Goal: Information Seeking & Learning: Learn about a topic

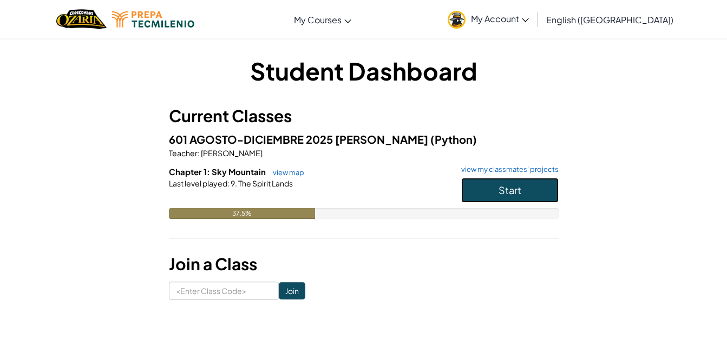
click at [486, 191] on button "Start" at bounding box center [509, 190] width 97 height 25
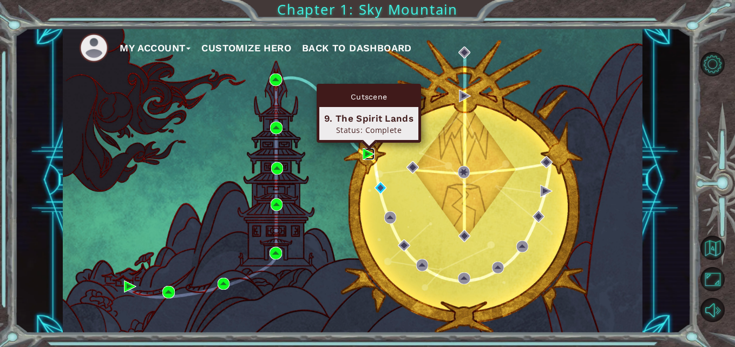
click at [368, 153] on img at bounding box center [369, 154] width 12 height 12
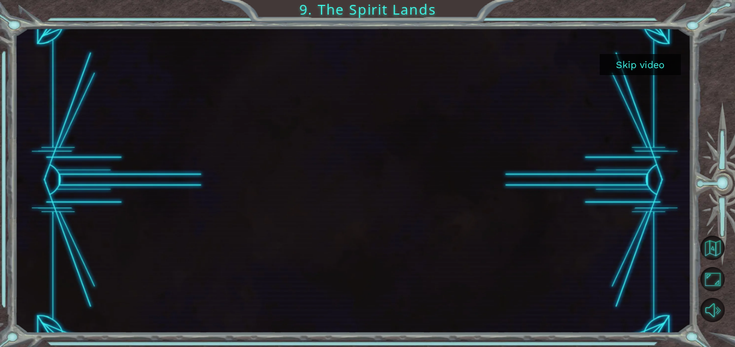
click at [669, 57] on button "Skip video" at bounding box center [640, 64] width 81 height 21
click at [644, 64] on button "Skip video" at bounding box center [640, 64] width 81 height 21
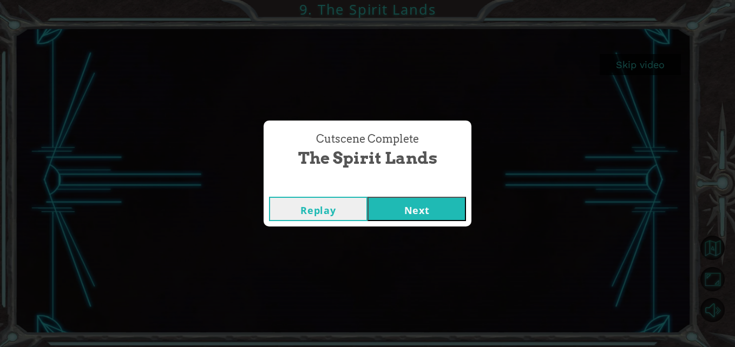
click at [404, 203] on button "Next" at bounding box center [416, 209] width 98 height 24
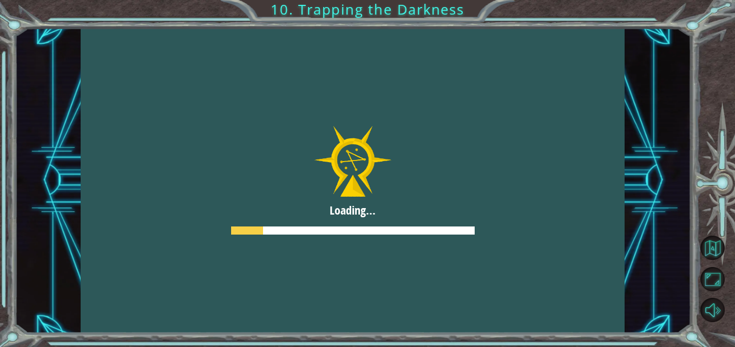
click at [412, 261] on div at bounding box center [353, 181] width 544 height 306
click at [467, 256] on div at bounding box center [353, 181] width 544 height 306
click at [388, 146] on div at bounding box center [353, 181] width 544 height 306
click at [425, 221] on div at bounding box center [353, 181] width 544 height 306
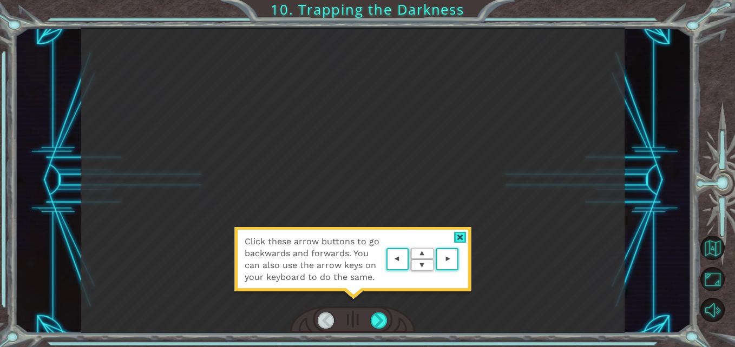
click at [460, 234] on div at bounding box center [460, 237] width 12 height 11
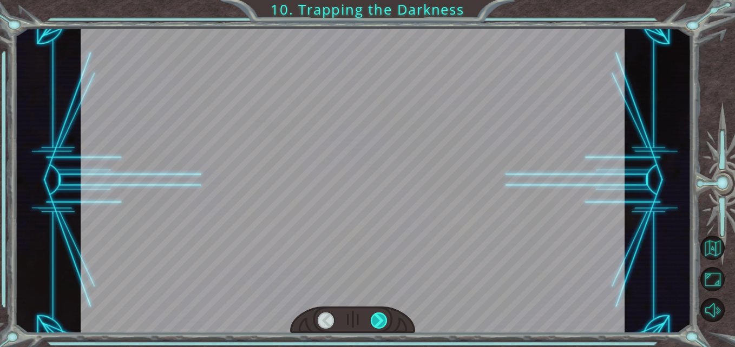
click at [381, 314] on div at bounding box center [379, 321] width 17 height 17
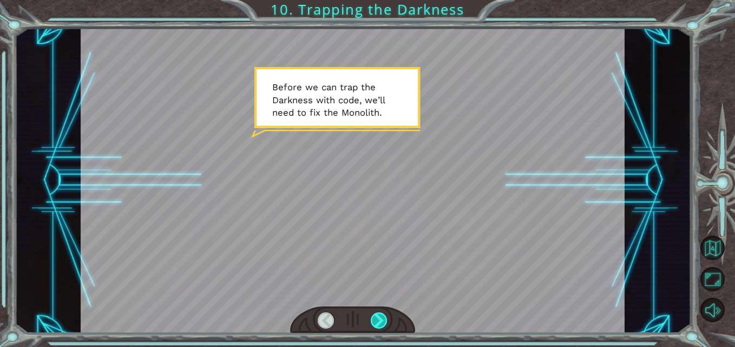
click at [381, 314] on div at bounding box center [379, 321] width 17 height 17
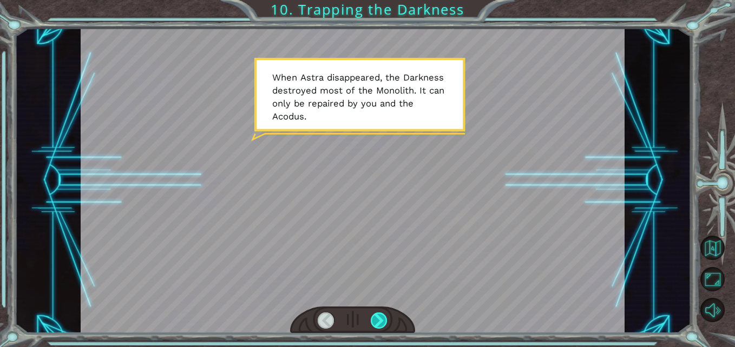
click at [381, 314] on div at bounding box center [379, 321] width 17 height 17
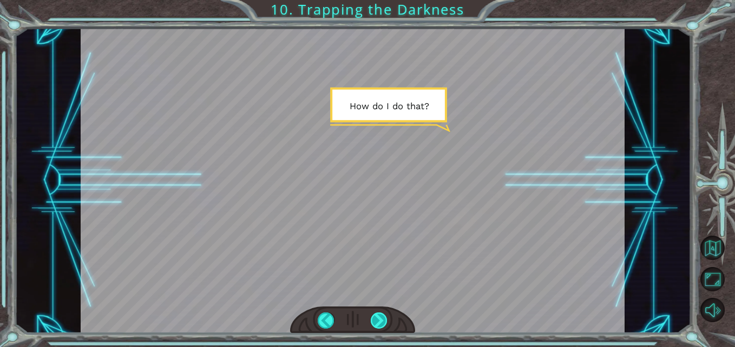
click at [381, 314] on div at bounding box center [379, 321] width 17 height 17
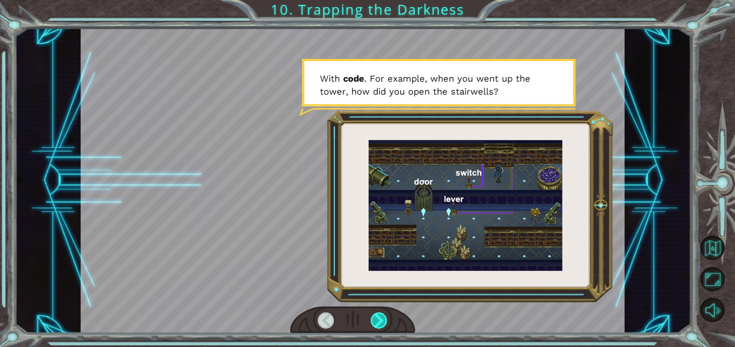
click at [381, 314] on div at bounding box center [379, 321] width 17 height 17
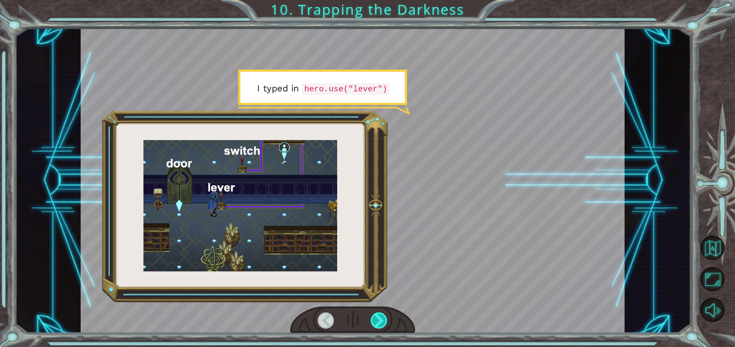
click at [381, 314] on div at bounding box center [379, 321] width 17 height 17
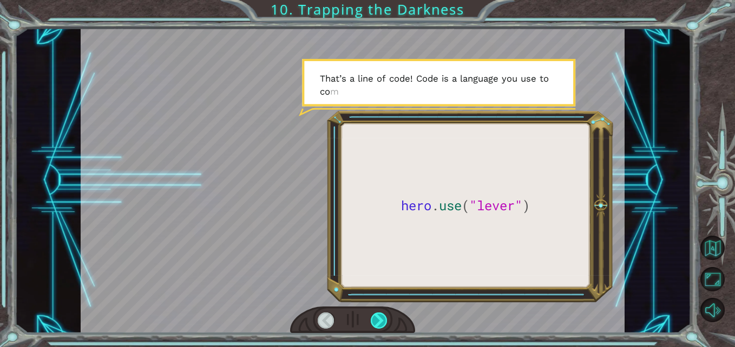
click at [381, 314] on div at bounding box center [379, 321] width 17 height 17
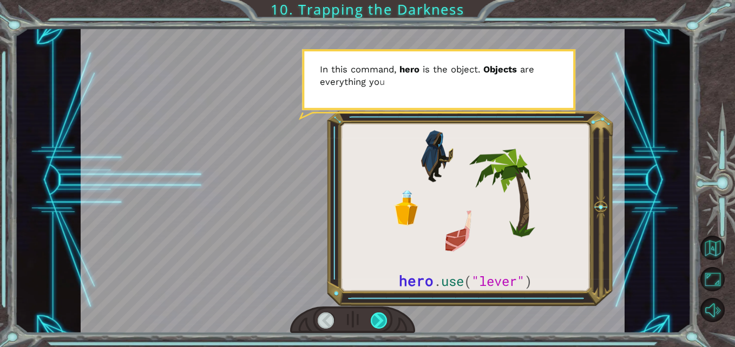
click at [381, 314] on div at bounding box center [379, 321] width 17 height 17
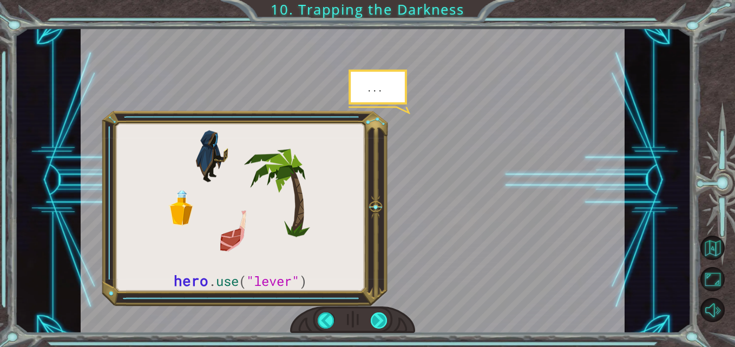
click at [381, 314] on div at bounding box center [379, 321] width 17 height 17
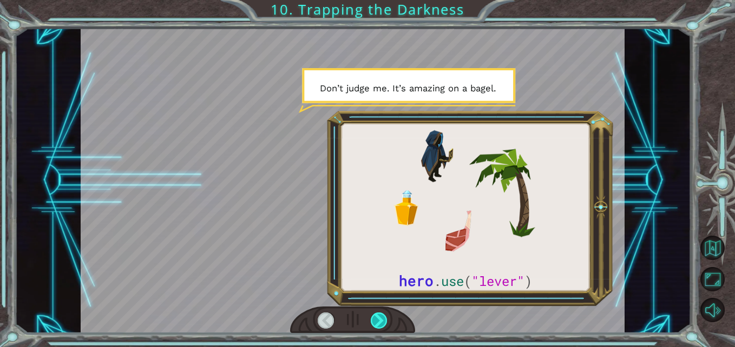
click at [381, 314] on div at bounding box center [379, 321] width 17 height 17
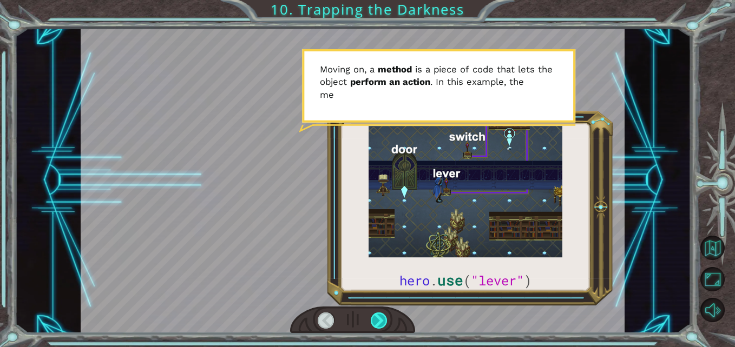
click at [381, 314] on div at bounding box center [379, 321] width 17 height 17
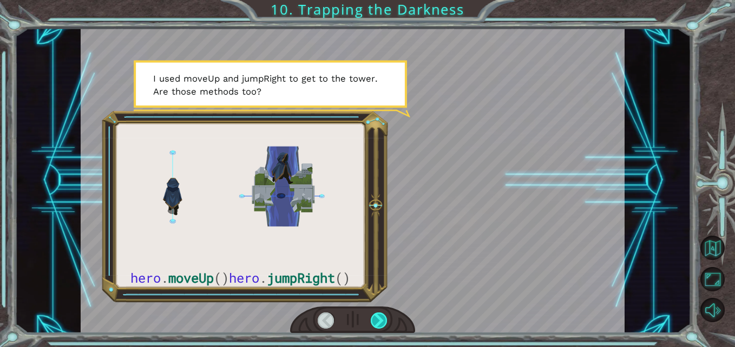
click at [381, 314] on div at bounding box center [379, 321] width 17 height 17
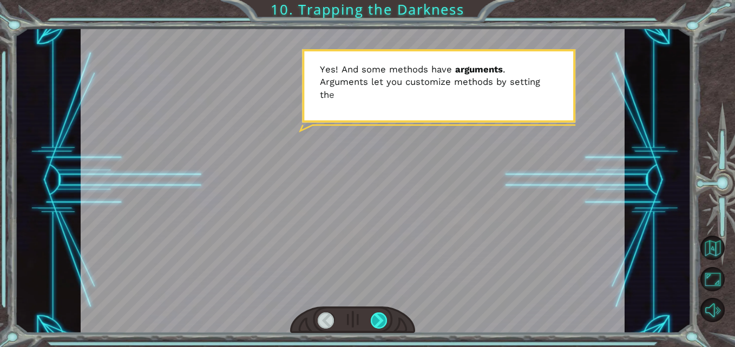
click at [381, 314] on div at bounding box center [379, 321] width 17 height 17
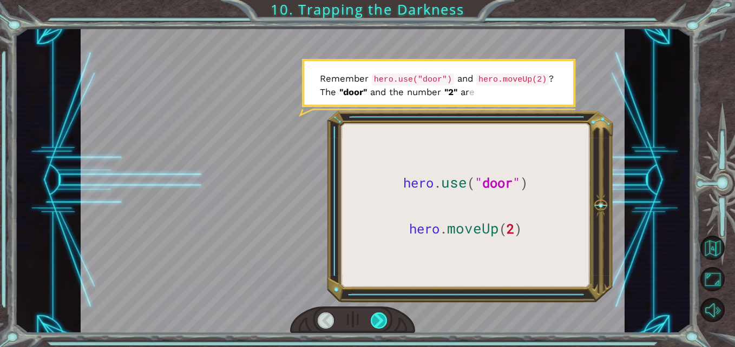
click at [381, 314] on div at bounding box center [379, 321] width 17 height 17
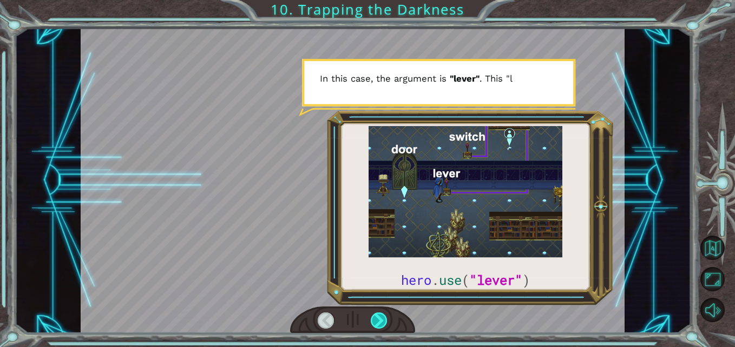
click at [381, 314] on div at bounding box center [379, 321] width 17 height 17
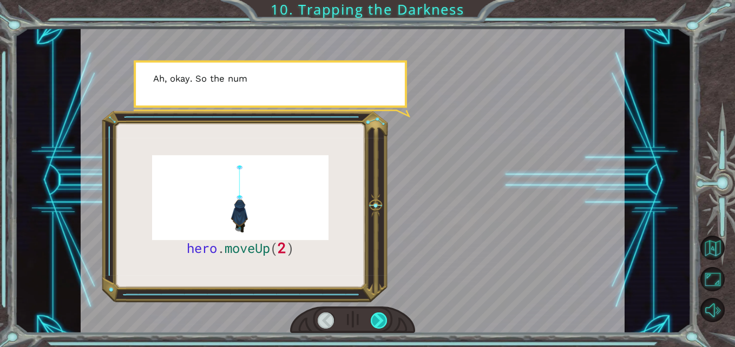
click at [381, 314] on div at bounding box center [379, 321] width 17 height 17
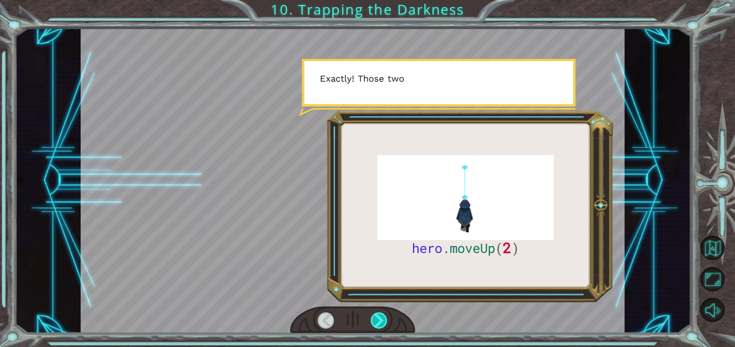
click at [381, 314] on div at bounding box center [379, 321] width 17 height 17
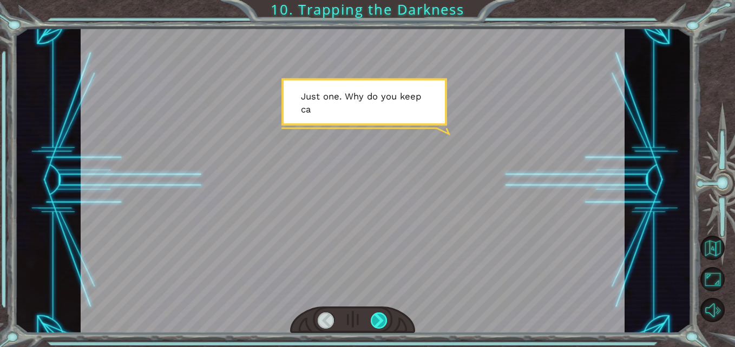
click at [381, 314] on div at bounding box center [379, 321] width 17 height 17
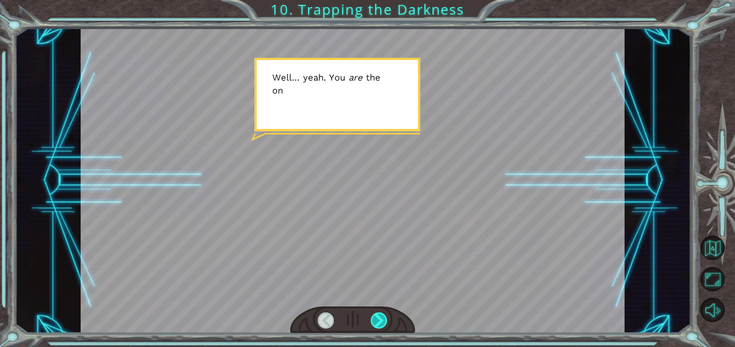
click at [381, 314] on div at bounding box center [379, 321] width 17 height 17
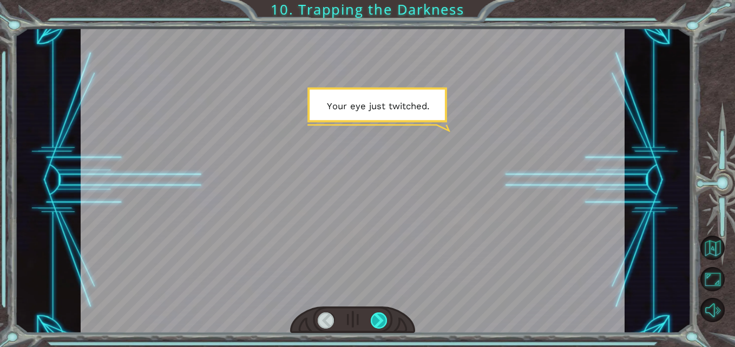
click at [381, 314] on div at bounding box center [379, 321] width 17 height 17
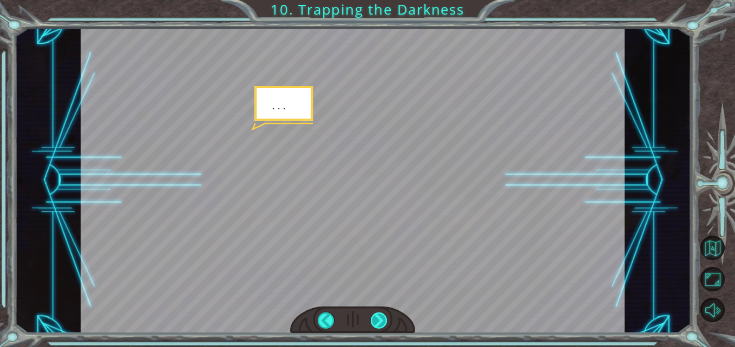
click at [381, 314] on div at bounding box center [379, 321] width 17 height 17
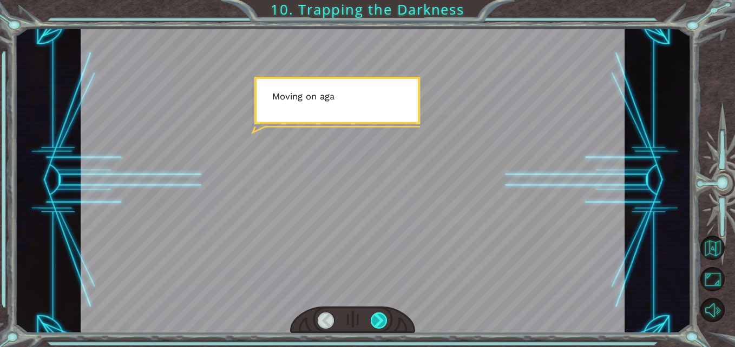
click at [381, 314] on div at bounding box center [379, 321] width 17 height 17
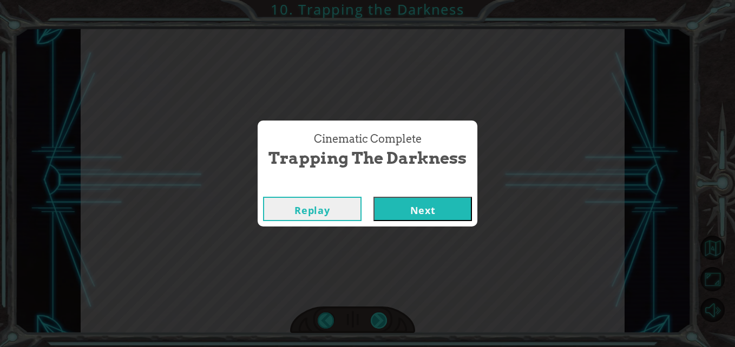
click at [381, 314] on div "Cinematic Complete Trapping the Darkness Replay Next" at bounding box center [367, 173] width 735 height 347
click at [409, 212] on button "Next" at bounding box center [422, 209] width 98 height 24
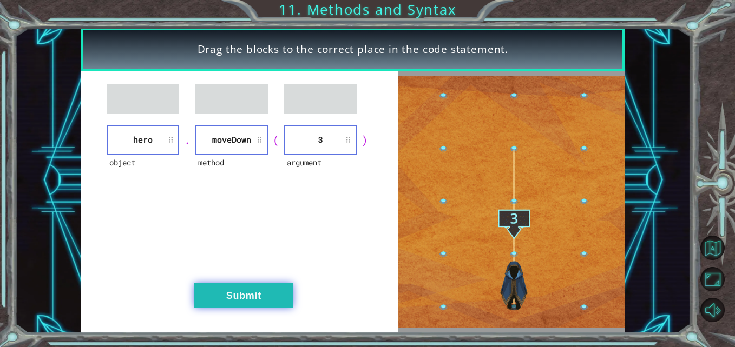
click at [260, 294] on button "Submit" at bounding box center [243, 296] width 98 height 24
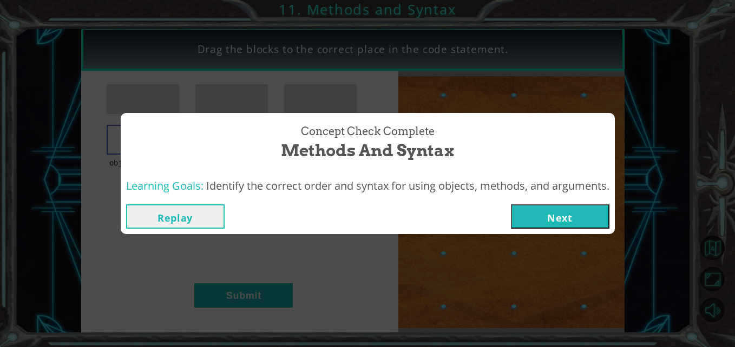
click at [550, 213] on button "Next" at bounding box center [560, 217] width 98 height 24
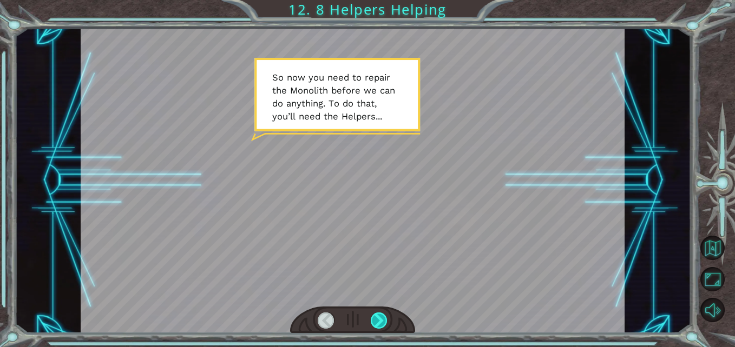
click at [376, 328] on div at bounding box center [379, 321] width 17 height 17
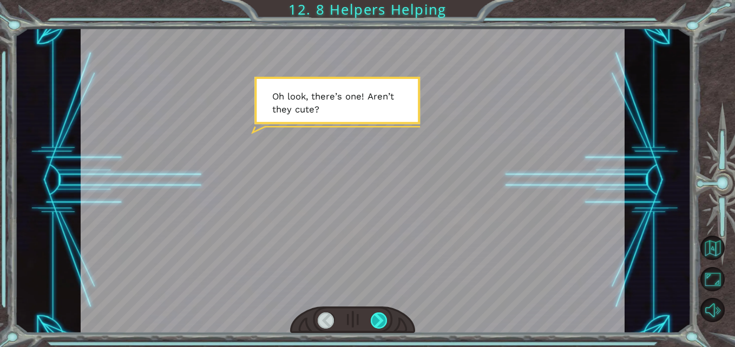
click at [379, 315] on div at bounding box center [379, 321] width 17 height 17
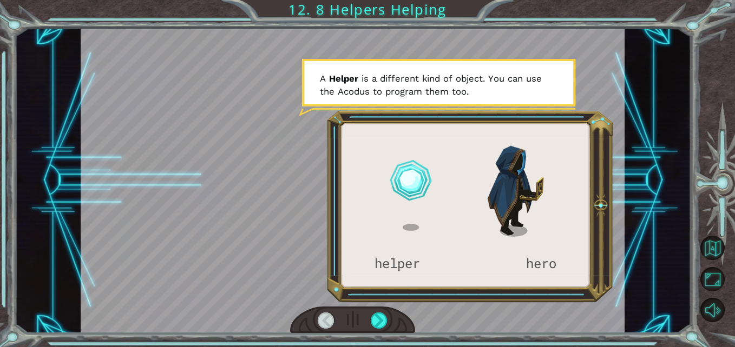
click at [389, 320] on div at bounding box center [352, 321] width 125 height 28
click at [385, 326] on div at bounding box center [379, 321] width 17 height 17
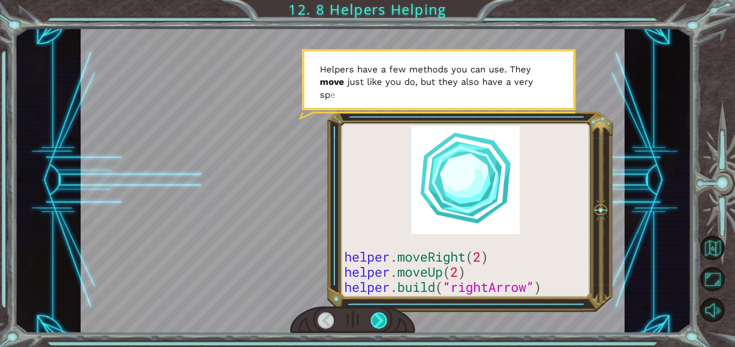
click at [385, 326] on div at bounding box center [379, 321] width 17 height 17
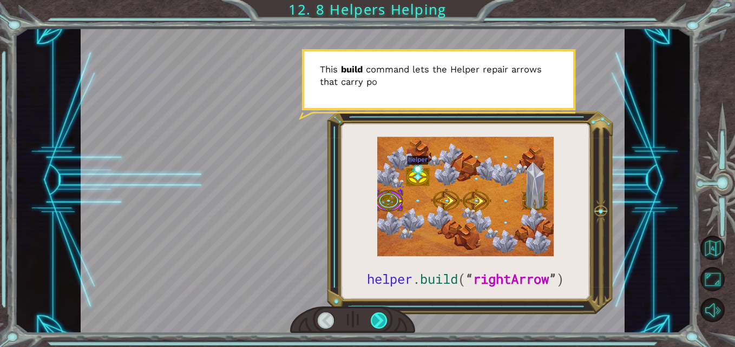
click at [380, 326] on div at bounding box center [379, 321] width 17 height 17
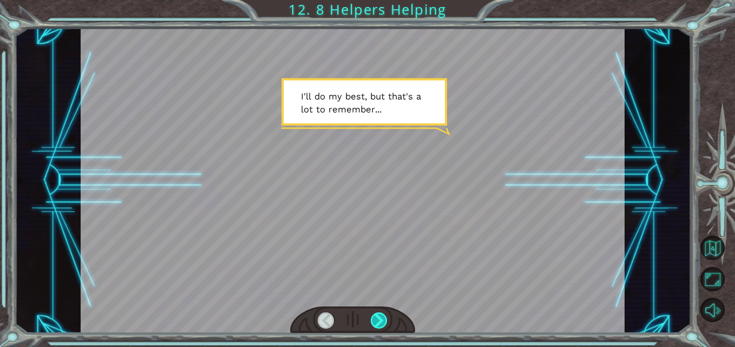
click at [380, 326] on div at bounding box center [379, 321] width 17 height 17
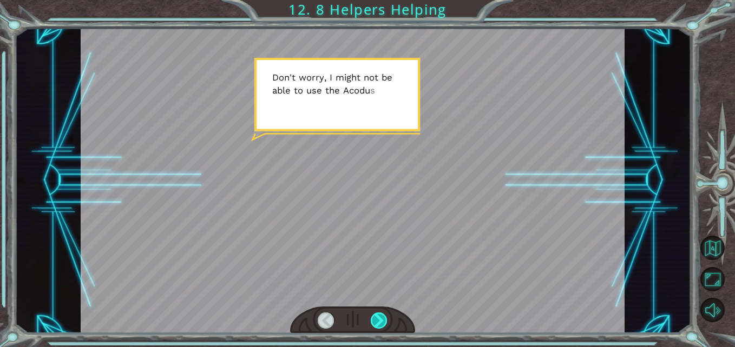
click at [380, 326] on div at bounding box center [379, 321] width 17 height 17
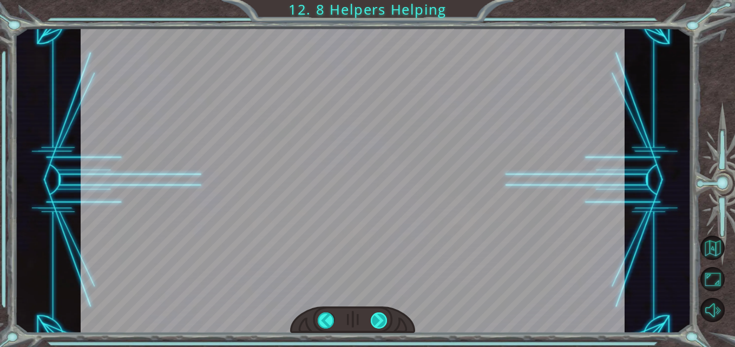
click at [380, 326] on div at bounding box center [379, 321] width 17 height 17
click at [371, 318] on div at bounding box center [379, 321] width 17 height 17
click at [378, 318] on div at bounding box center [379, 321] width 17 height 17
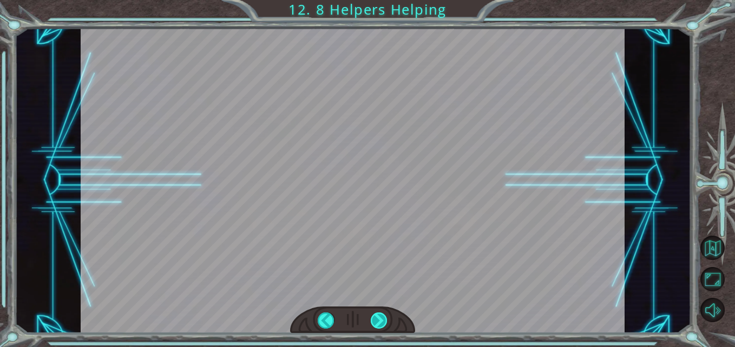
click at [378, 318] on div at bounding box center [379, 321] width 17 height 17
click at [374, 319] on div at bounding box center [379, 321] width 17 height 17
click at [382, 320] on div at bounding box center [379, 321] width 17 height 17
click at [374, 318] on div at bounding box center [379, 321] width 17 height 17
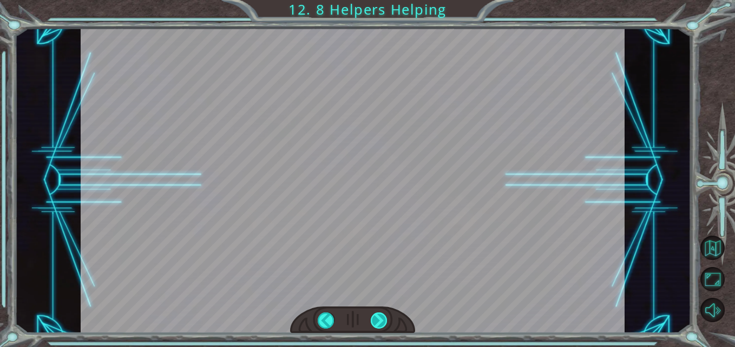
click at [374, 318] on div at bounding box center [379, 321] width 17 height 17
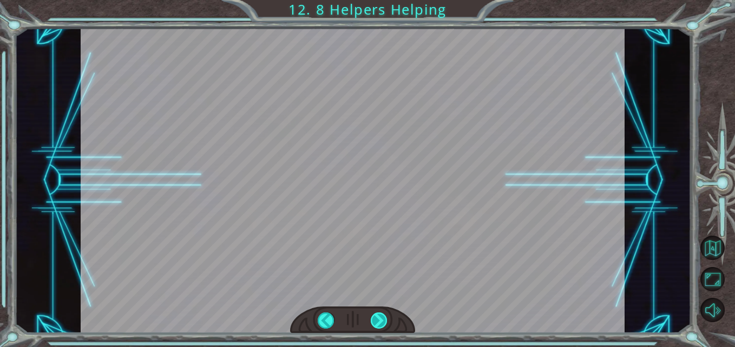
click at [374, 318] on div at bounding box center [379, 321] width 17 height 17
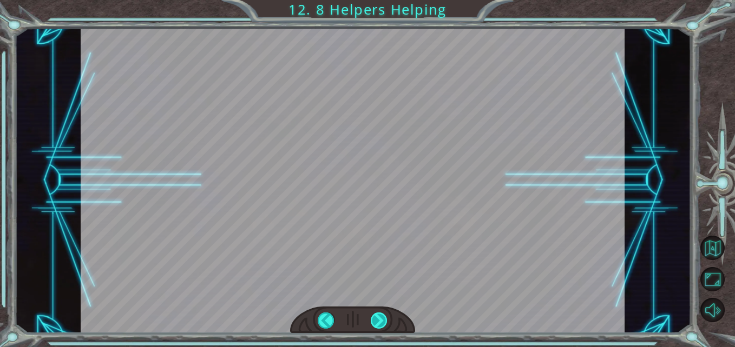
click at [374, 318] on div at bounding box center [379, 321] width 17 height 17
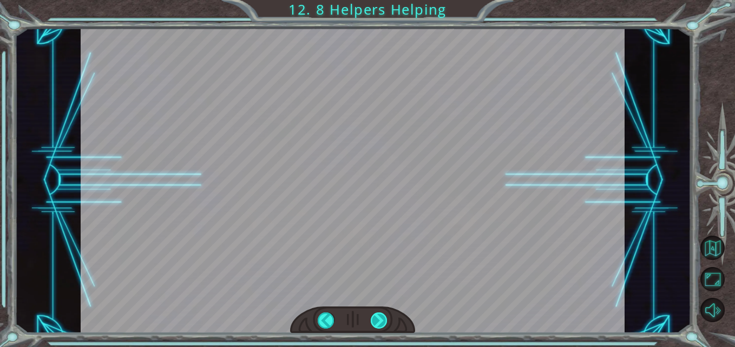
click at [374, 318] on div at bounding box center [379, 321] width 17 height 17
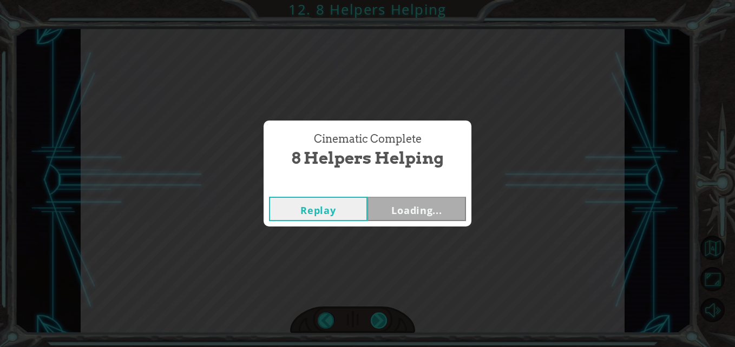
click at [374, 0] on div "helper . build ( “ rightArrow ” ) S o n o w y o u n e e d t o r e p a i r t h e…" at bounding box center [367, 0] width 735 height 0
click at [374, 318] on div "Cinematic Complete 8 Helpers Helping Replay Loading..." at bounding box center [367, 173] width 735 height 347
drag, startPoint x: 374, startPoint y: 318, endPoint x: 425, endPoint y: 217, distance: 112.8
click at [425, 217] on button "Next" at bounding box center [416, 209] width 98 height 24
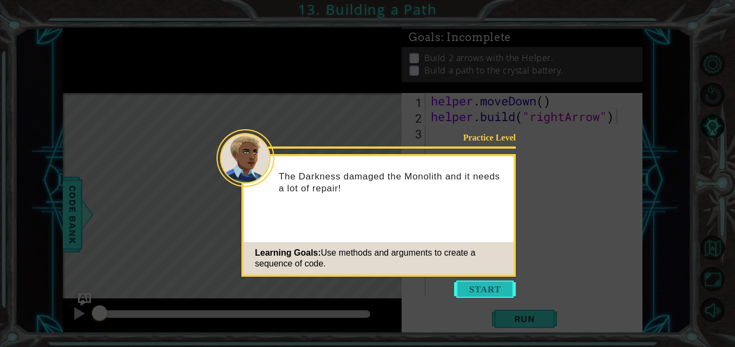
click at [476, 282] on button "Start" at bounding box center [485, 289] width 62 height 17
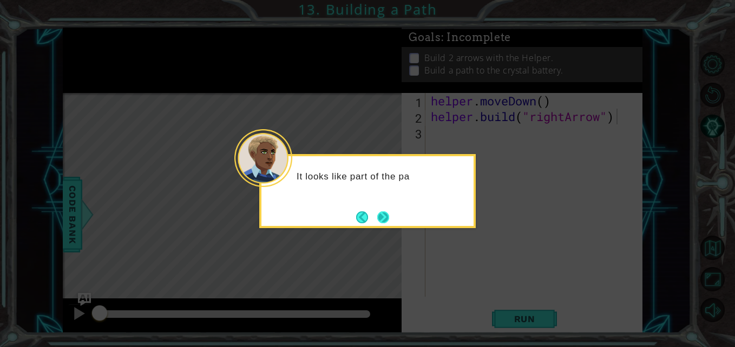
click at [381, 216] on button "Next" at bounding box center [383, 218] width 12 height 12
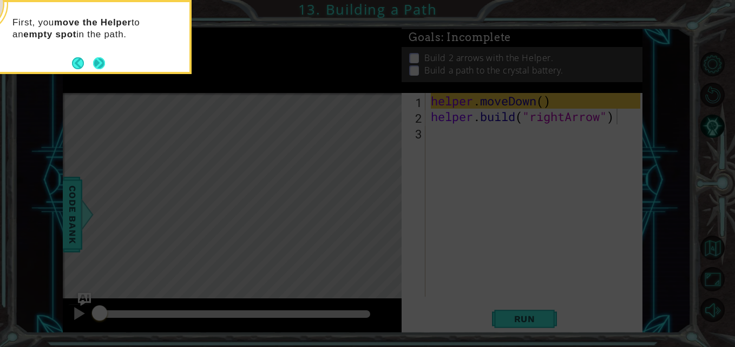
click at [100, 67] on button "Next" at bounding box center [99, 63] width 12 height 12
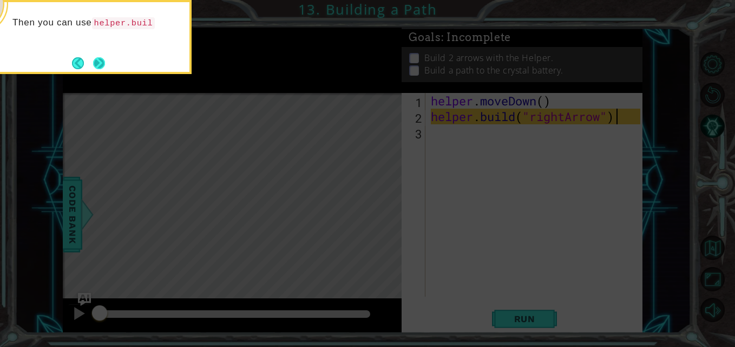
click at [97, 65] on button "Next" at bounding box center [98, 62] width 15 height 15
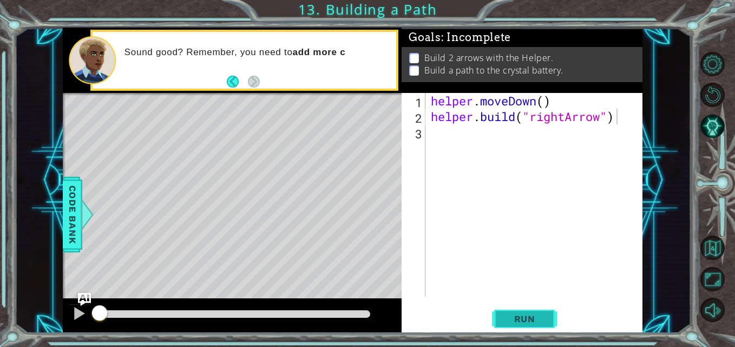
click at [523, 311] on button "Run" at bounding box center [524, 319] width 65 height 24
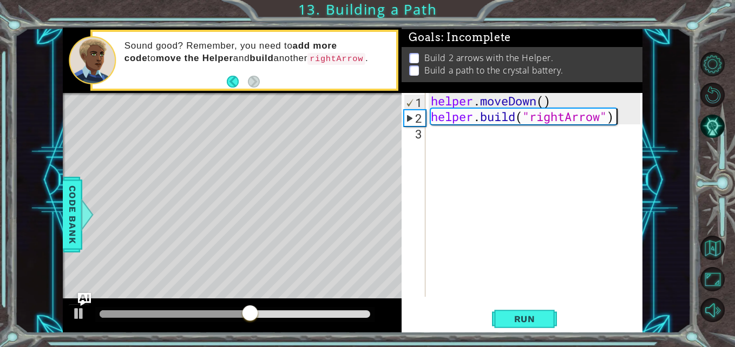
click at [506, 145] on div "helper . moveDown ( ) helper . build ( "rightArrow" )" at bounding box center [537, 210] width 216 height 235
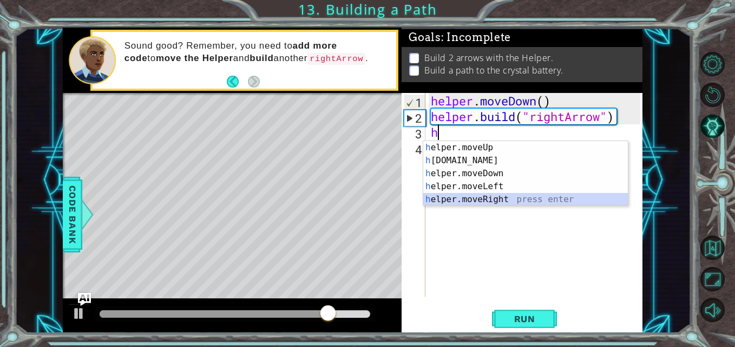
click at [511, 199] on div "h elper.moveUp press enter h [DOMAIN_NAME] press enter h elper.moveDown press e…" at bounding box center [525, 186] width 205 height 91
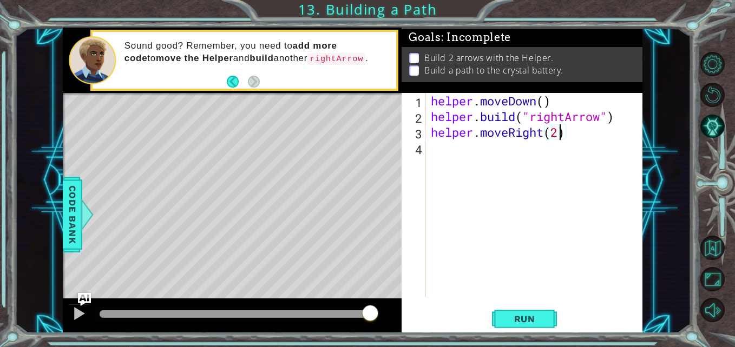
scroll to position [0, 5]
type textarea "helper.moveRight(2)"
click at [546, 315] on button "Run" at bounding box center [524, 319] width 65 height 24
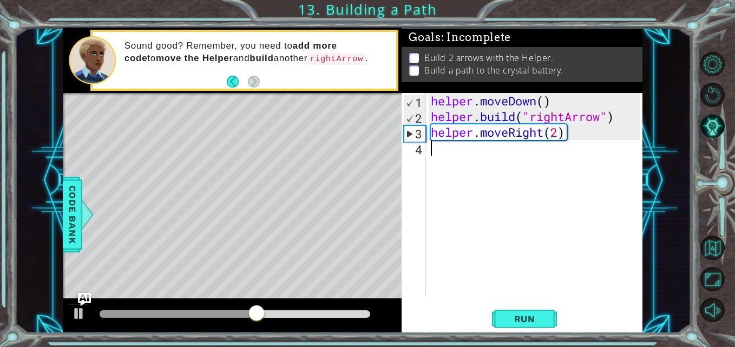
click at [487, 148] on div "helper . moveDown ( ) helper . build ( "rightArrow" ) helper . moveRight ( 2 )" at bounding box center [537, 210] width 216 height 235
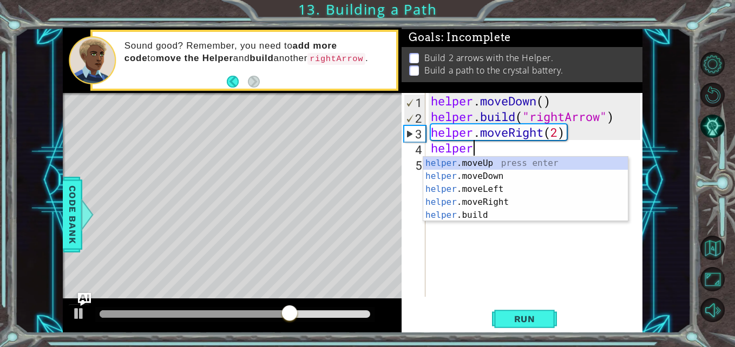
scroll to position [0, 2]
click at [546, 165] on div "helper .moveUp press enter helper .moveDown press enter helper .moveLeft press …" at bounding box center [525, 202] width 205 height 91
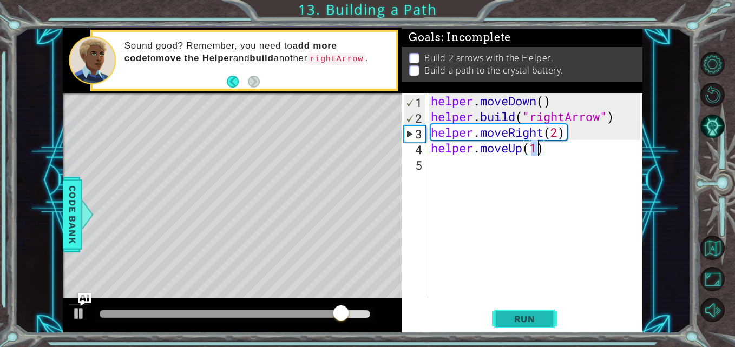
type textarea "helper.moveUp(1)"
click at [522, 321] on span "Run" at bounding box center [524, 319] width 43 height 11
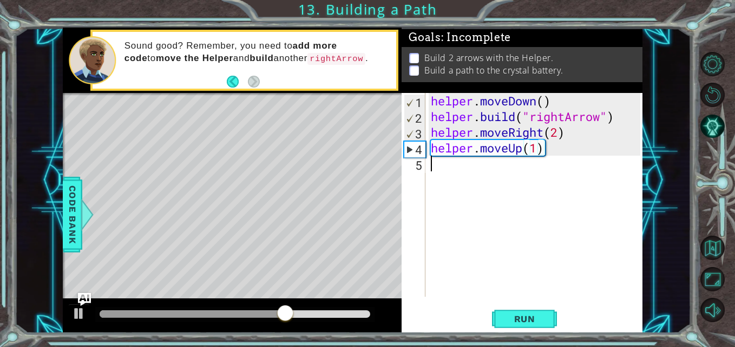
click at [530, 168] on div "helper . moveDown ( ) helper . build ( "rightArrow" ) helper . moveRight ( 2 ) …" at bounding box center [537, 210] width 216 height 235
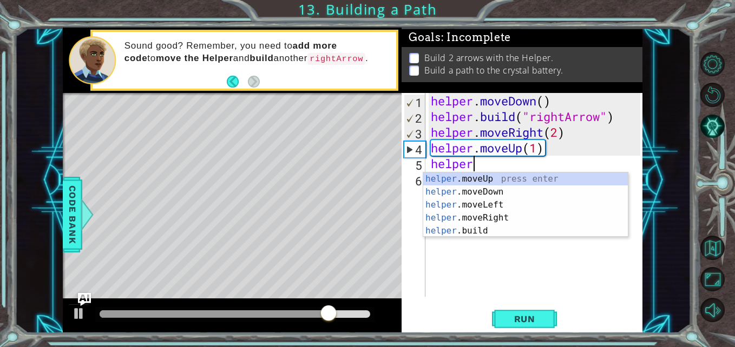
click at [504, 195] on div "helper .moveUp press enter helper .moveDown press enter helper .moveLeft press …" at bounding box center [525, 218] width 205 height 91
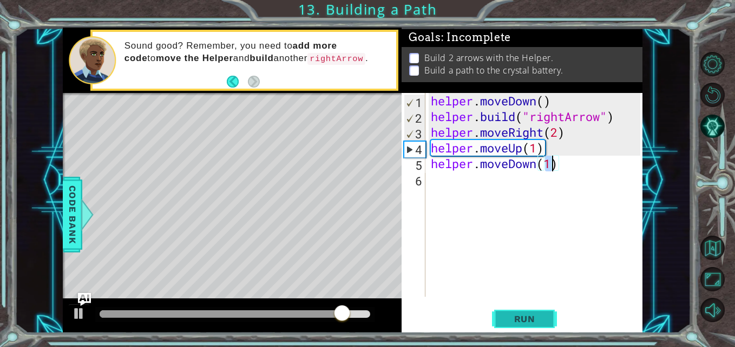
type textarea "helper.moveDown(1)"
click at [531, 318] on span "Run" at bounding box center [524, 319] width 43 height 11
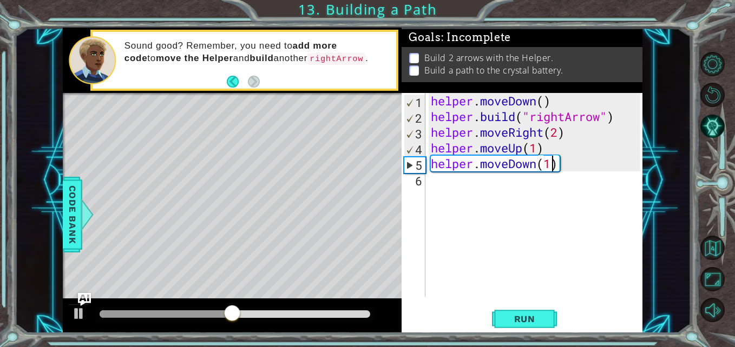
click at [503, 190] on div "helper . moveDown ( ) helper . build ( "rightArrow" ) helper . moveRight ( 2 ) …" at bounding box center [537, 210] width 216 height 235
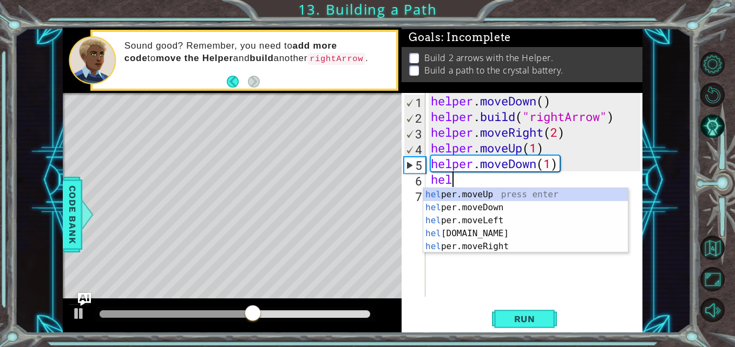
scroll to position [0, 1]
click at [491, 251] on div "hel per.moveUp press enter hel per.moveDown press enter hel per.moveLeft press …" at bounding box center [525, 233] width 205 height 91
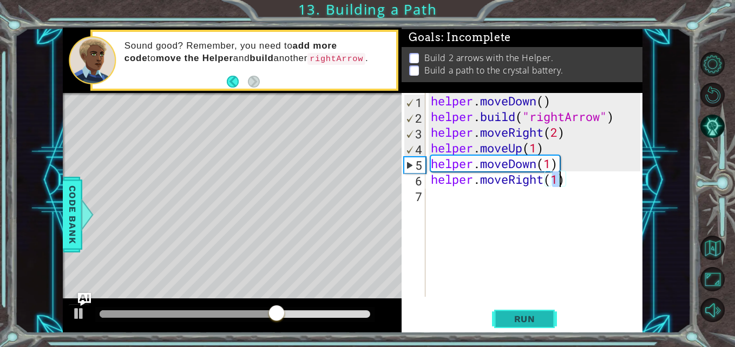
type textarea "helper.moveRight(1)"
click at [523, 319] on span "Run" at bounding box center [524, 319] width 43 height 11
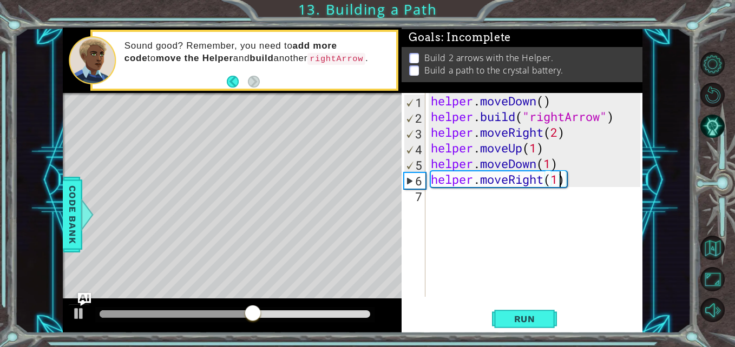
click at [529, 190] on div "helper . moveDown ( ) helper . build ( "rightArrow" ) helper . moveRight ( 2 ) …" at bounding box center [537, 210] width 216 height 235
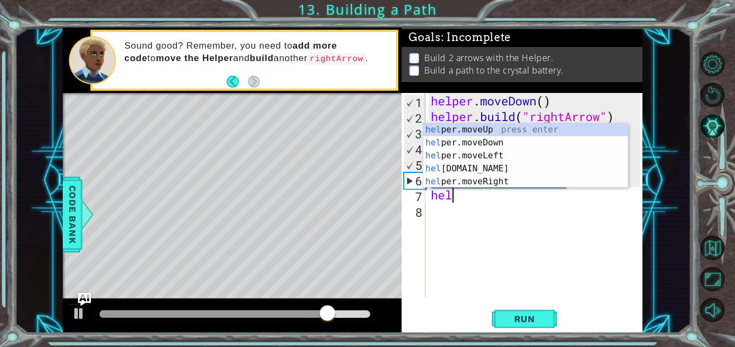
click at [510, 143] on div "hel per.moveUp press enter hel per.moveDown press enter hel per.moveLeft press …" at bounding box center [525, 168] width 205 height 91
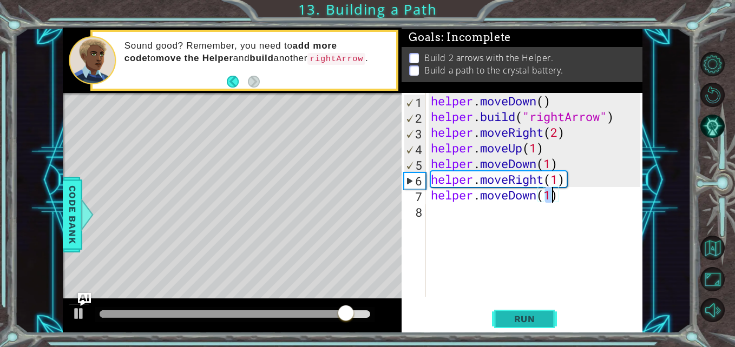
type textarea "helper.moveDown(1)"
click at [531, 330] on button "Run" at bounding box center [524, 319] width 65 height 24
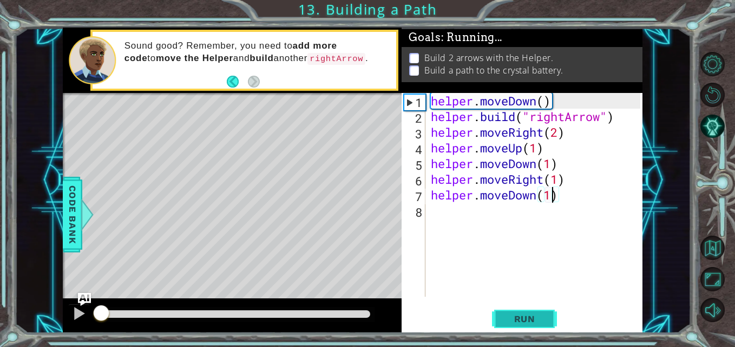
click at [526, 317] on span "Run" at bounding box center [524, 319] width 43 height 11
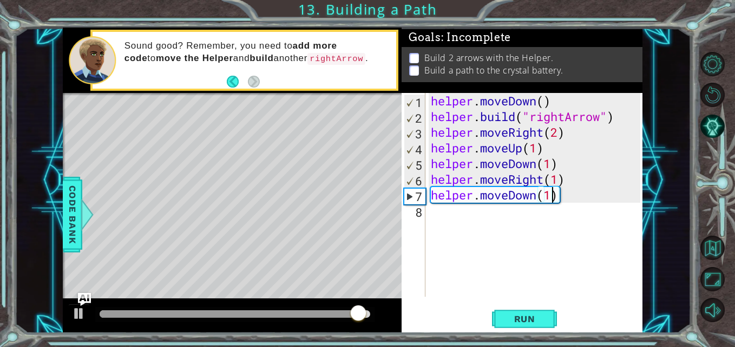
click at [506, 210] on div "helper . moveDown ( ) helper . build ( "rightArrow" ) helper . moveRight ( 2 ) …" at bounding box center [537, 210] width 216 height 235
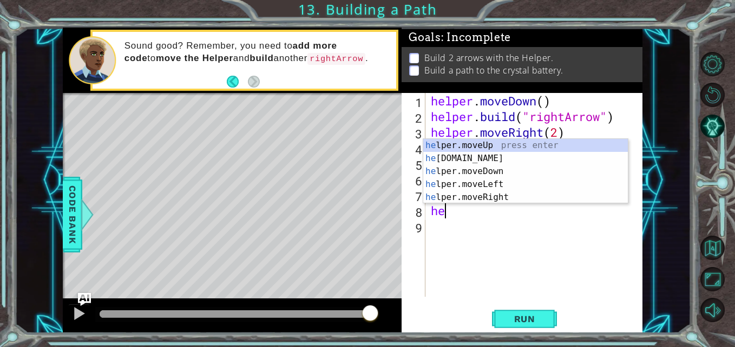
click at [496, 157] on div "he lper.moveUp press enter he [DOMAIN_NAME] press enter he lper.moveDown press …" at bounding box center [525, 184] width 205 height 91
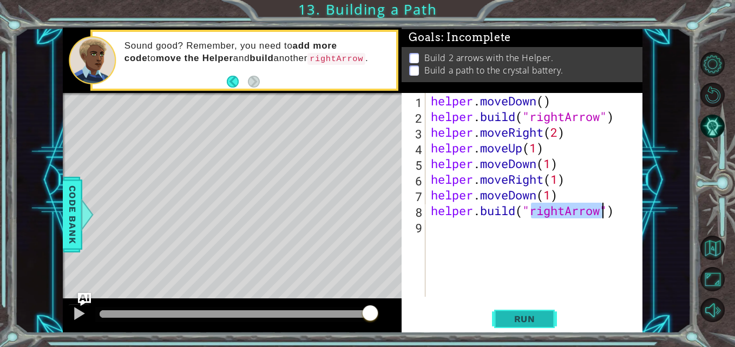
click at [539, 315] on span "Run" at bounding box center [524, 319] width 43 height 11
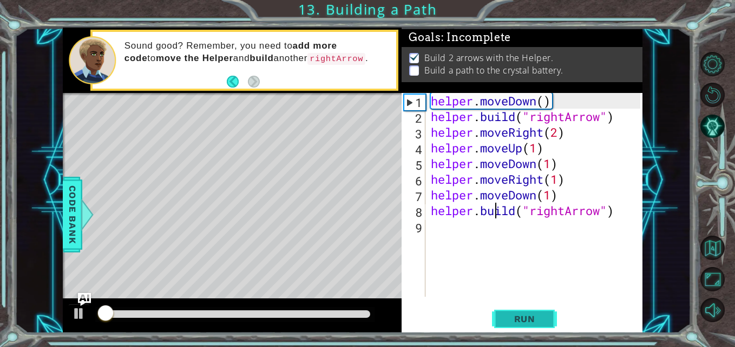
click at [497, 218] on div "helper . moveDown ( ) helper . build ( "rightArrow" ) helper . moveRight ( 2 ) …" at bounding box center [537, 210] width 216 height 235
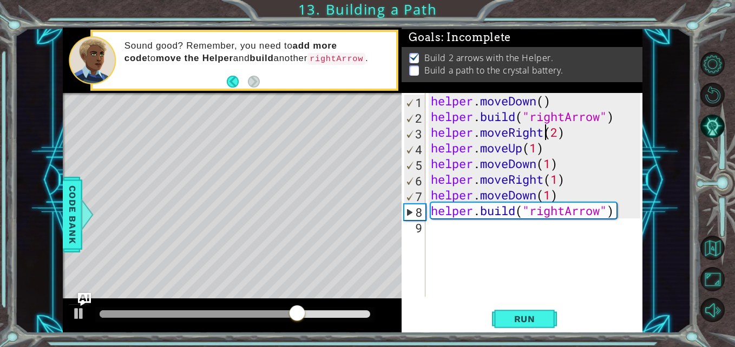
click at [548, 135] on div "helper . moveDown ( ) helper . build ( "rightArrow" ) helper . moveRight ( 2 ) …" at bounding box center [537, 210] width 216 height 235
click at [567, 186] on div "helper . moveDown ( ) helper . build ( "rightArrow" ) helper . moveRight ( 2 ) …" at bounding box center [537, 210] width 216 height 235
click at [566, 154] on div "helper . moveDown ( ) helper . build ( "rightArrow" ) helper . moveRight ( 2 ) …" at bounding box center [537, 210] width 216 height 235
type textarea "helper.moveUp(1)"
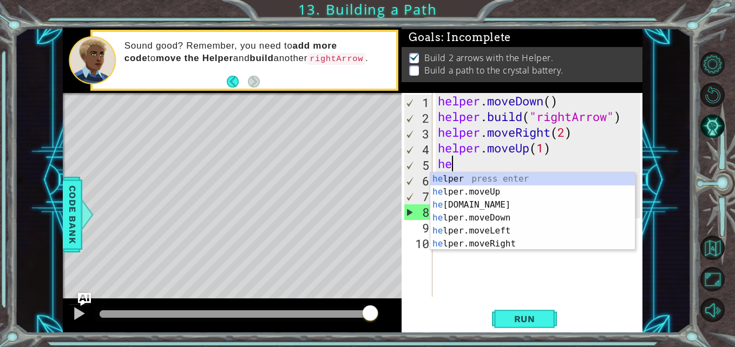
click at [502, 209] on div "he lper press enter he lper.moveUp press enter he [DOMAIN_NAME] press enter he …" at bounding box center [532, 225] width 205 height 104
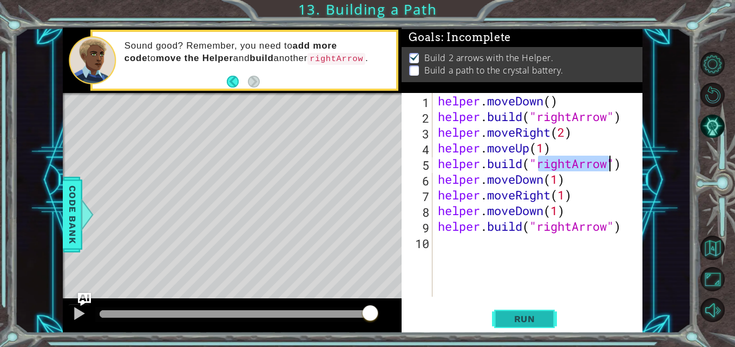
click at [529, 319] on span "Run" at bounding box center [524, 319] width 43 height 11
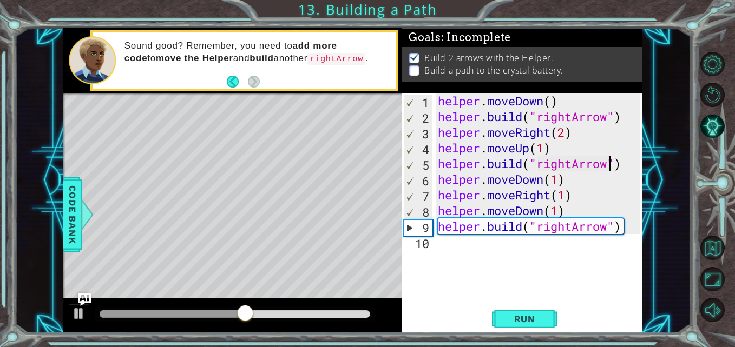
click at [575, 195] on div "helper . moveDown ( ) helper . build ( "rightArrow" ) helper . moveRight ( 2 ) …" at bounding box center [541, 210] width 210 height 235
type textarea "helper.moveRight(1)"
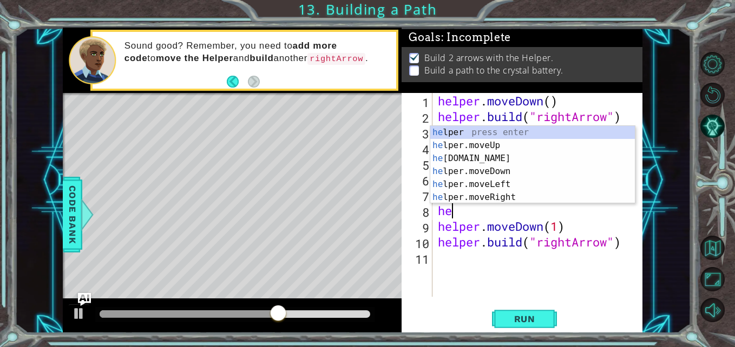
scroll to position [0, 1]
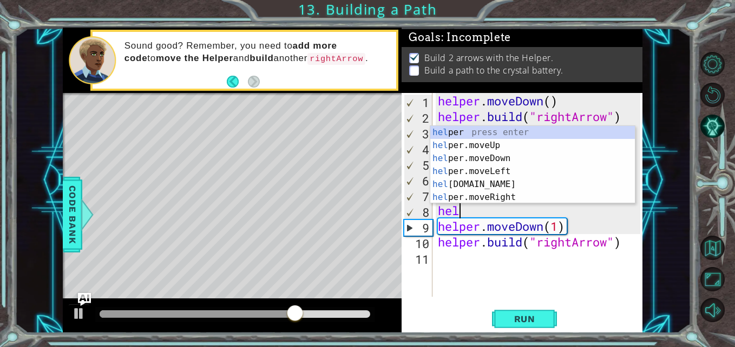
click at [503, 188] on div "hel per press enter hel per.moveUp press enter [GEOGRAPHIC_DATA] per.moveDown p…" at bounding box center [532, 178] width 205 height 104
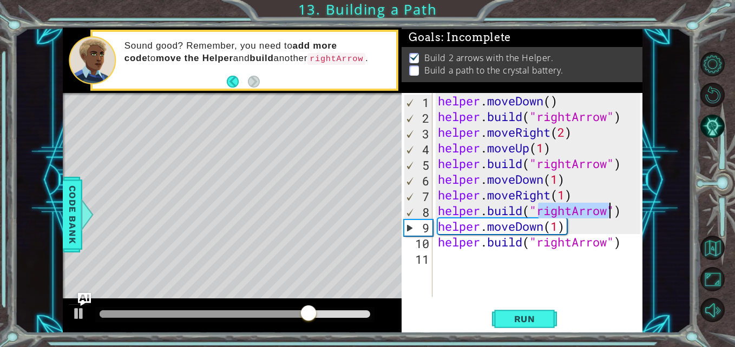
click at [636, 246] on div "helper . moveDown ( ) helper . build ( "rightArrow" ) helper . moveRight ( 2 ) …" at bounding box center [541, 210] width 210 height 235
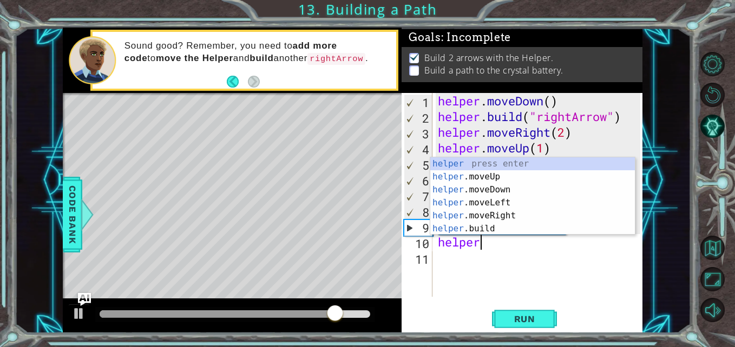
type textarea "h"
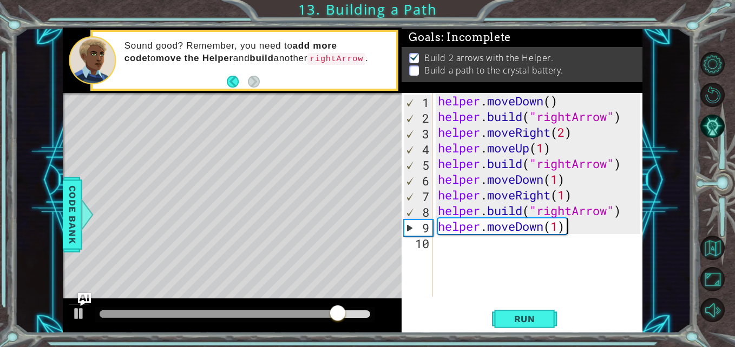
scroll to position [0, 0]
type textarea "helper.moveDown(1)"
click at [534, 312] on button "Run" at bounding box center [524, 319] width 65 height 24
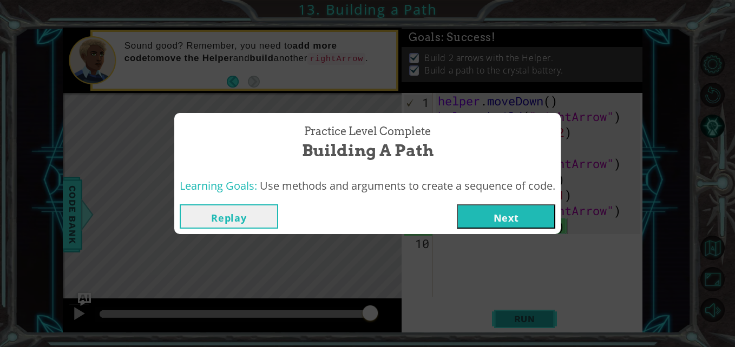
click at [506, 225] on button "Next" at bounding box center [506, 217] width 98 height 24
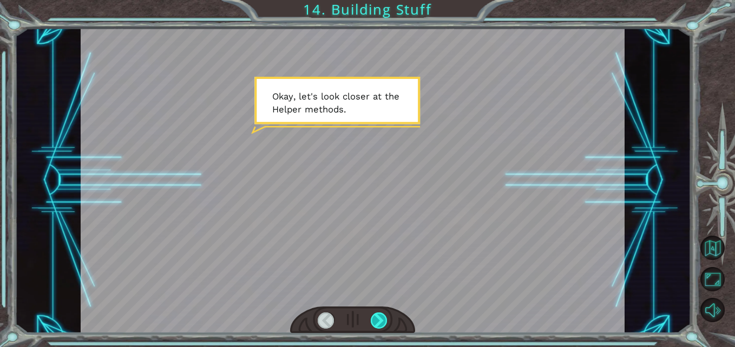
click at [382, 318] on div at bounding box center [379, 321] width 17 height 17
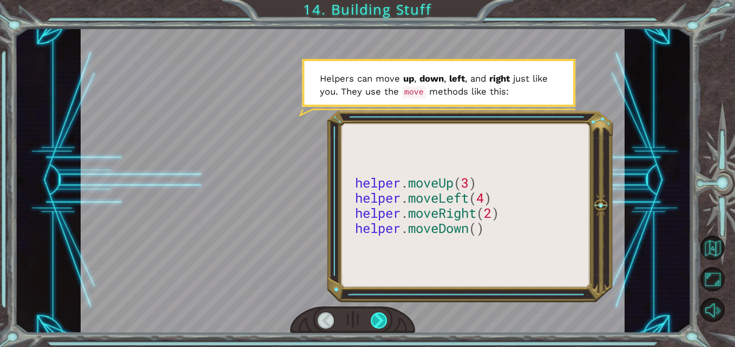
click at [382, 318] on div at bounding box center [379, 321] width 17 height 17
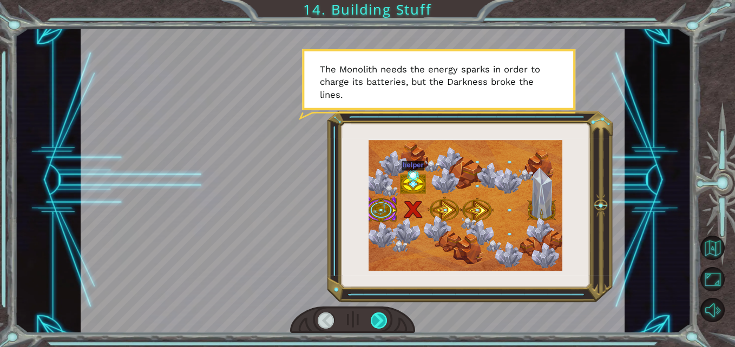
click at [382, 318] on div at bounding box center [379, 321] width 17 height 17
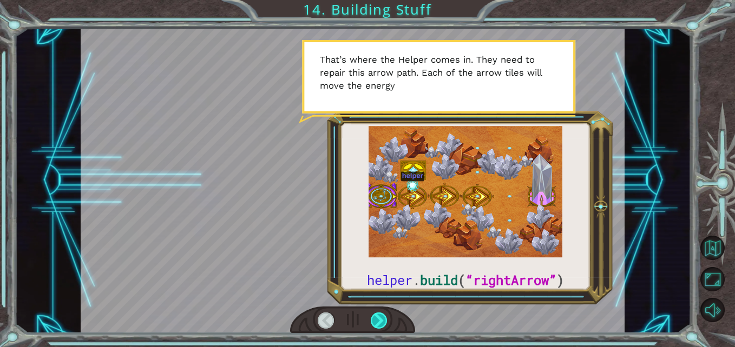
click at [373, 319] on div at bounding box center [379, 321] width 17 height 17
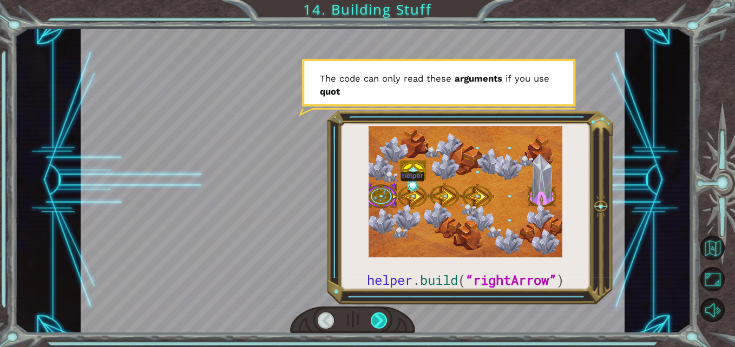
click at [382, 313] on div at bounding box center [379, 321] width 17 height 17
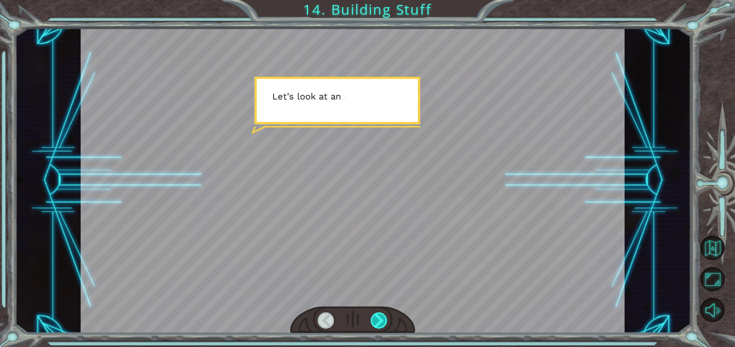
click at [378, 320] on div at bounding box center [379, 321] width 17 height 17
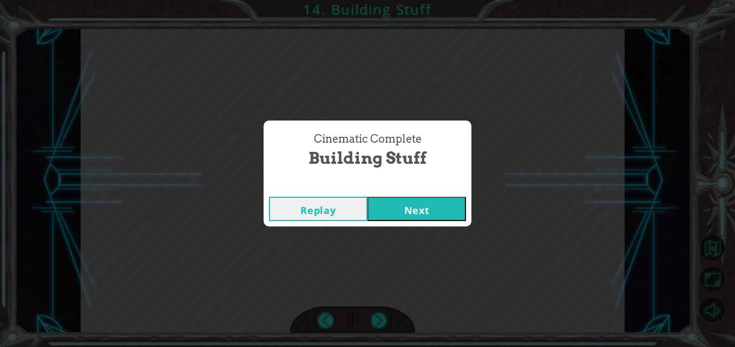
click at [429, 214] on button "Next" at bounding box center [416, 209] width 98 height 24
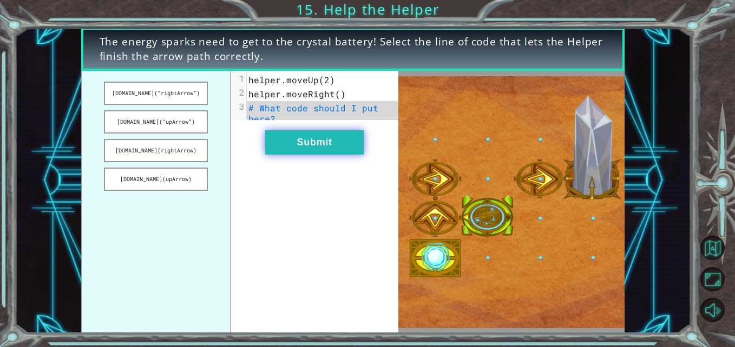
click at [278, 150] on button "Submit" at bounding box center [314, 142] width 98 height 24
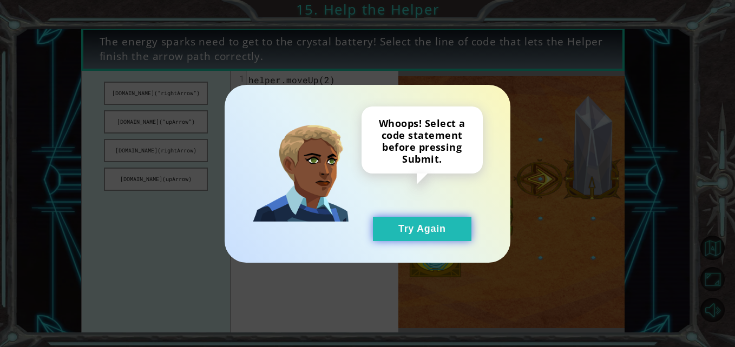
click at [390, 231] on button "Try Again" at bounding box center [422, 229] width 98 height 24
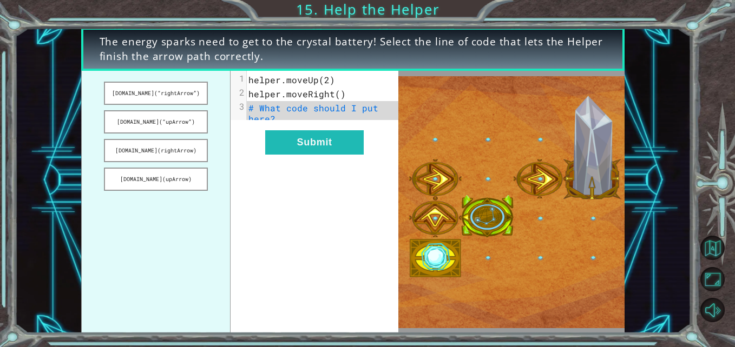
click at [449, 249] on img at bounding box center [511, 202] width 226 height 252
drag, startPoint x: 191, startPoint y: 89, endPoint x: 319, endPoint y: 133, distance: 135.3
click at [319, 133] on div "[DOMAIN_NAME](“rightArrow”) [DOMAIN_NAME](“upArrow”) [DOMAIN_NAME](rightArrow) …" at bounding box center [240, 202] width 318 height 262
click at [170, 96] on button "[DOMAIN_NAME](“rightArrow”)" at bounding box center [156, 93] width 104 height 23
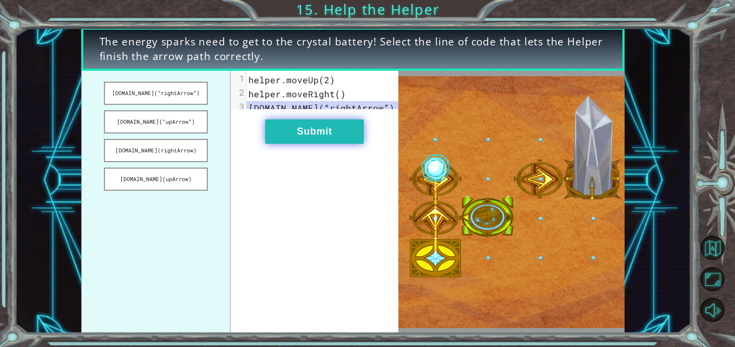
click at [289, 134] on button "Submit" at bounding box center [314, 132] width 98 height 24
click at [305, 130] on button "Submit" at bounding box center [314, 132] width 98 height 24
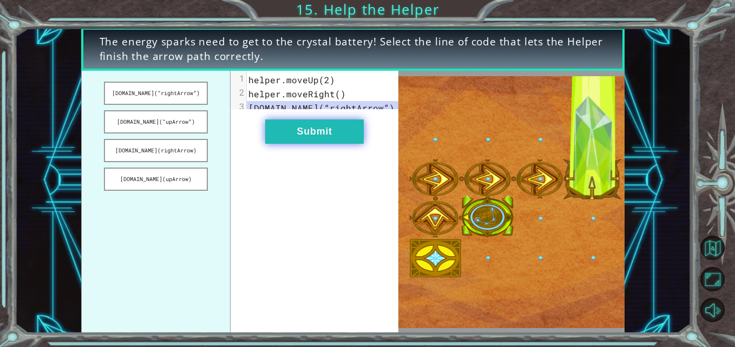
click at [305, 130] on button "Submit" at bounding box center [314, 132] width 98 height 24
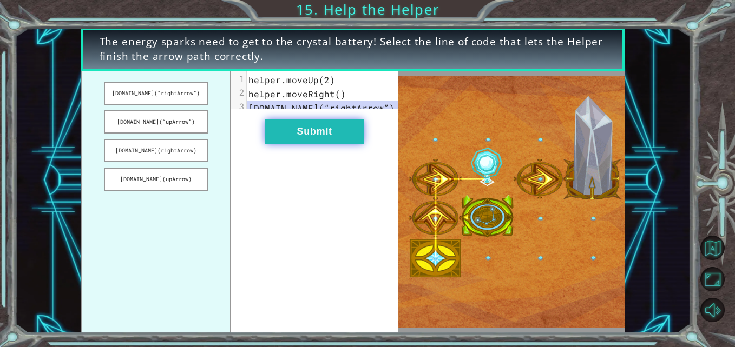
click at [289, 137] on button "Submit" at bounding box center [314, 132] width 98 height 24
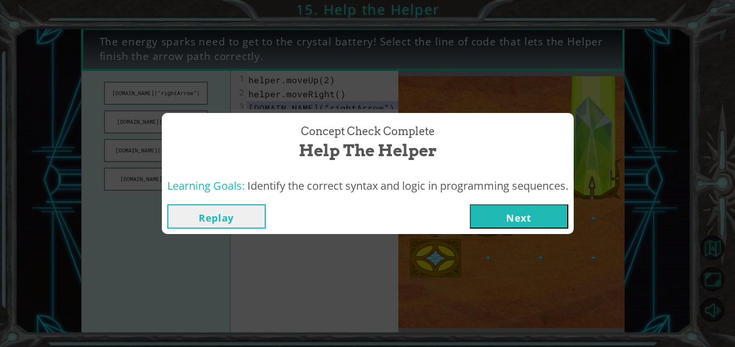
click at [522, 220] on button "Next" at bounding box center [519, 217] width 98 height 24
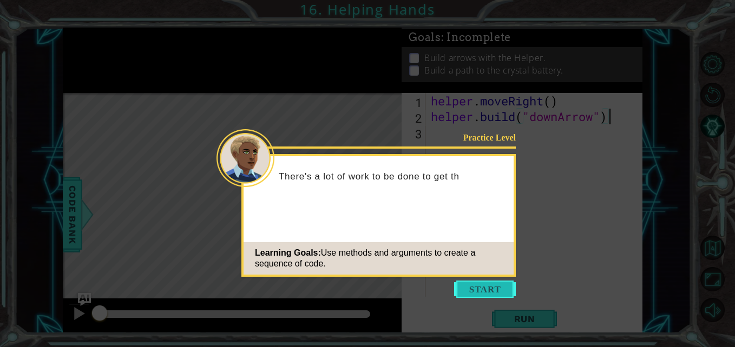
click at [485, 293] on button "Start" at bounding box center [485, 289] width 62 height 17
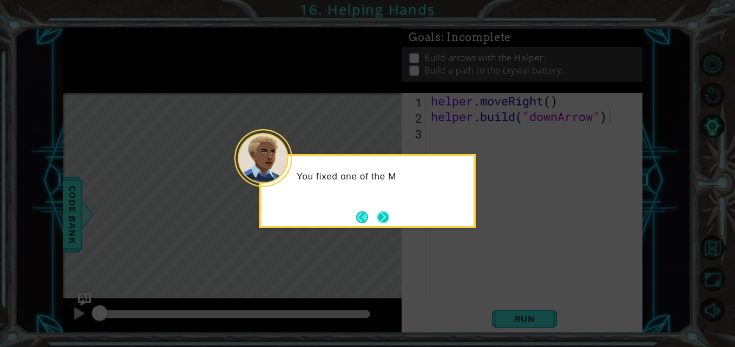
click at [380, 221] on button "Next" at bounding box center [383, 217] width 13 height 13
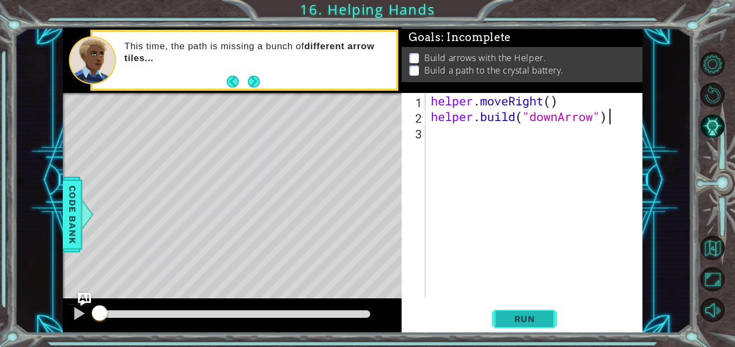
click at [513, 319] on span "Run" at bounding box center [524, 319] width 43 height 11
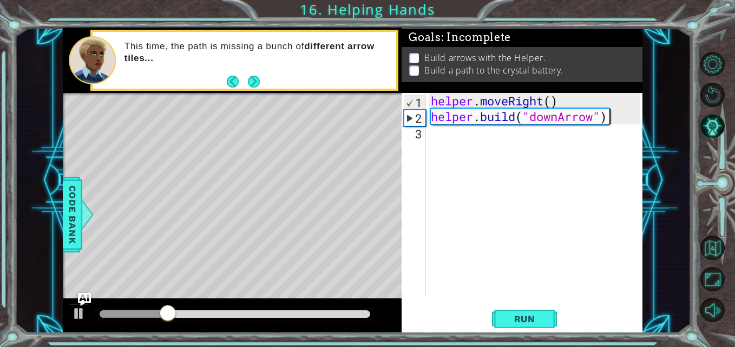
click at [618, 117] on div "helper . moveRight ( ) helper . build ( "downArrow" )" at bounding box center [537, 210] width 216 height 235
click at [550, 139] on div "helper . moveRight ( ) helper . build ( "downArrow" )" at bounding box center [537, 210] width 216 height 235
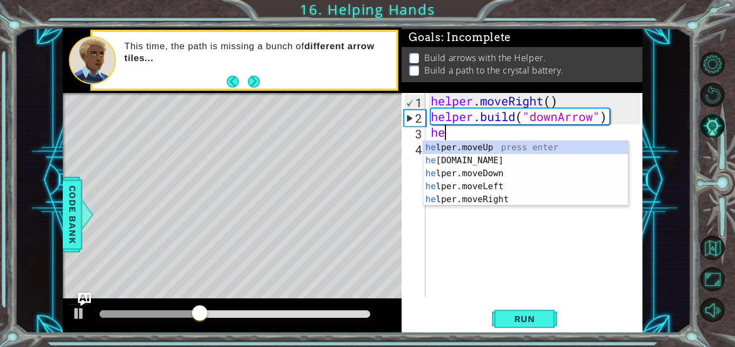
scroll to position [0, 1]
click at [509, 162] on div "hel per.moveUp press enter hel per.moveDown press enter hel per.moveLeft press …" at bounding box center [525, 186] width 205 height 91
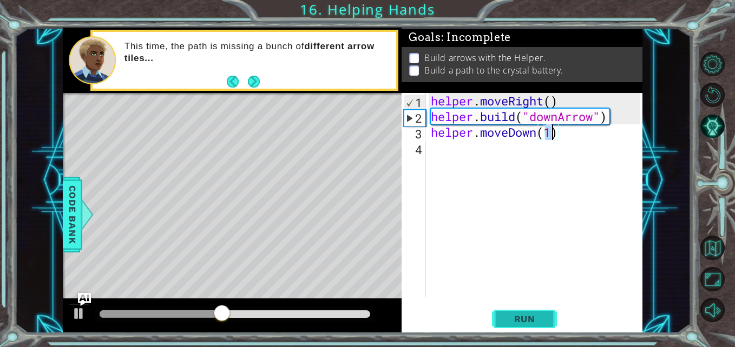
type textarea "helper.moveDown(1)"
click at [532, 321] on span "Run" at bounding box center [524, 319] width 43 height 11
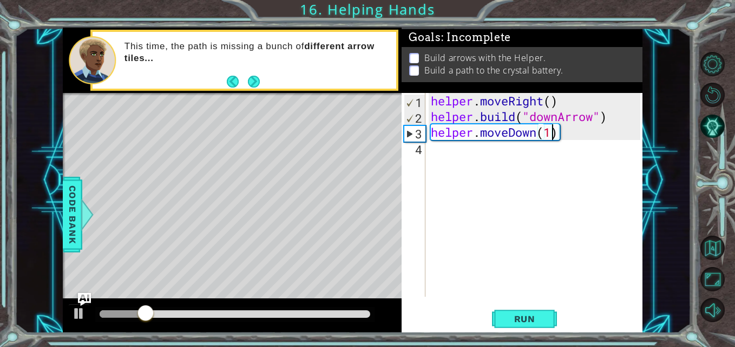
click at [551, 149] on div "helper . moveRight ( ) helper . build ( "downArrow" ) helper . moveDown ( 1 )" at bounding box center [537, 210] width 216 height 235
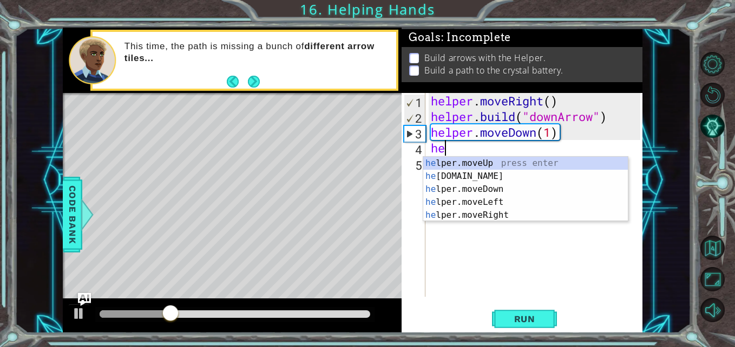
click at [487, 176] on div "he lper.moveUp press enter he [DOMAIN_NAME] press enter he lper.moveDown press …" at bounding box center [525, 202] width 205 height 91
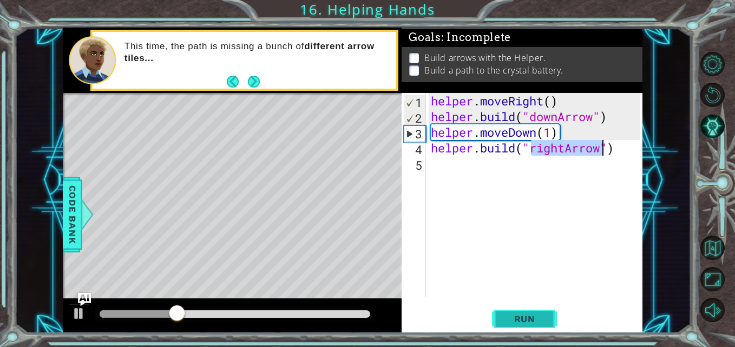
type textarea "[DOMAIN_NAME]("rightArrow")"
click at [520, 318] on span "Run" at bounding box center [524, 319] width 43 height 11
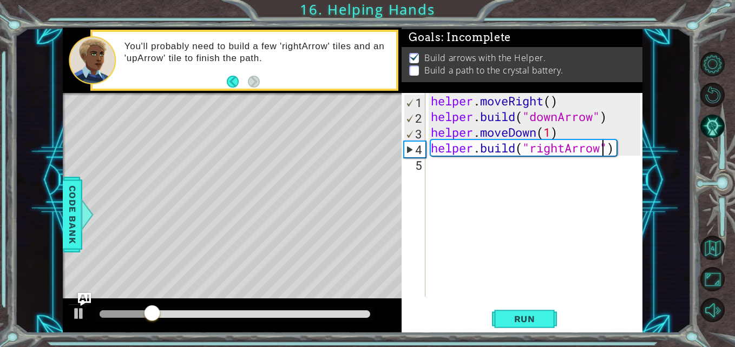
click at [489, 164] on div "helper . moveRight ( ) helper . build ( "downArrow" ) helper . moveDown ( 1 ) h…" at bounding box center [537, 210] width 216 height 235
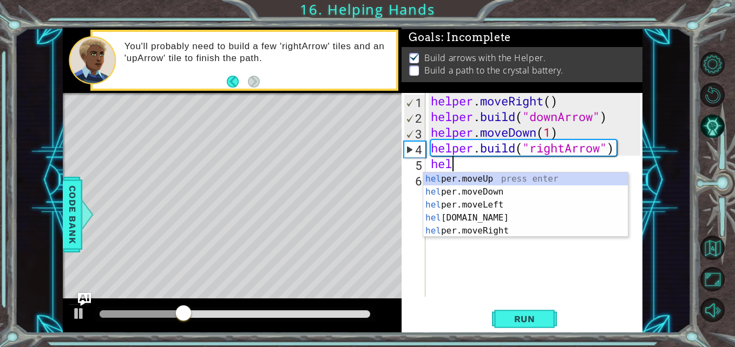
scroll to position [0, 1]
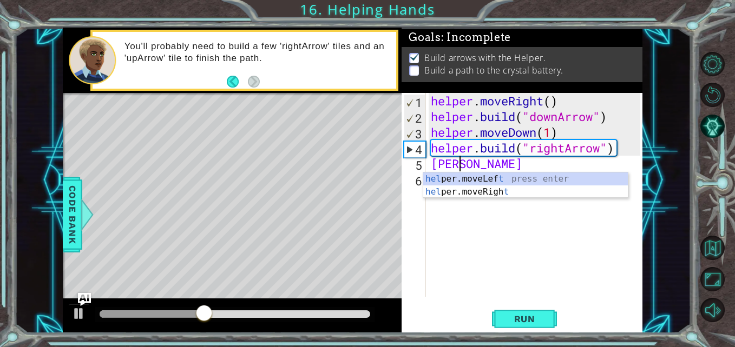
click at [514, 194] on div "hel per.moveLef t press enter hel per.moveRigh t press enter" at bounding box center [525, 199] width 205 height 52
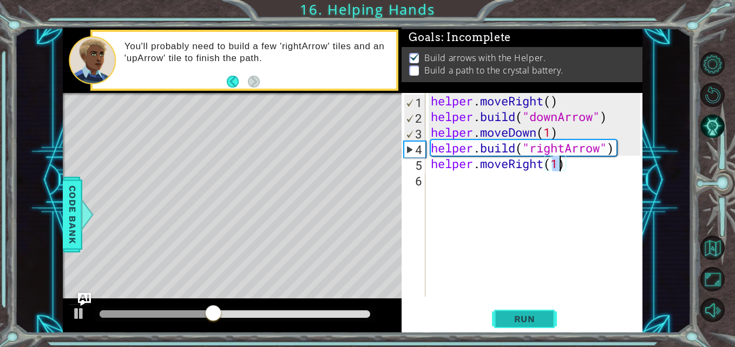
click at [528, 319] on span "Run" at bounding box center [524, 319] width 43 height 11
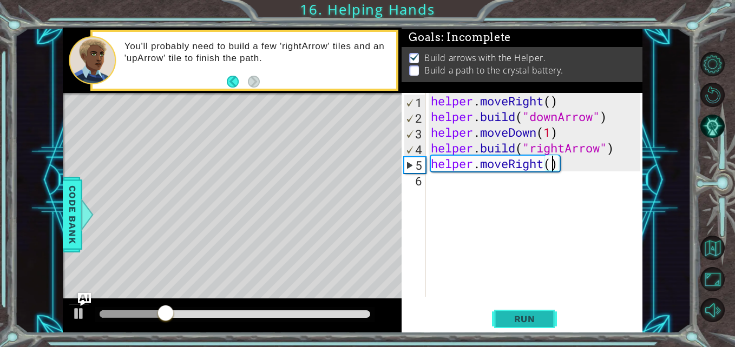
type textarea "helper.moveRight(2)"
click at [545, 193] on div "helper . moveRight ( ) helper . build ( "downArrow" ) helper . moveDown ( 1 ) h…" at bounding box center [537, 210] width 216 height 235
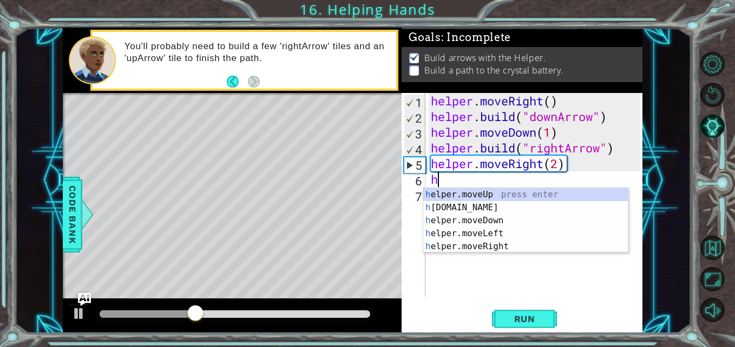
click at [491, 213] on div "h elper.moveUp press enter h [DOMAIN_NAME] press enter h elper.moveDown press e…" at bounding box center [525, 233] width 205 height 91
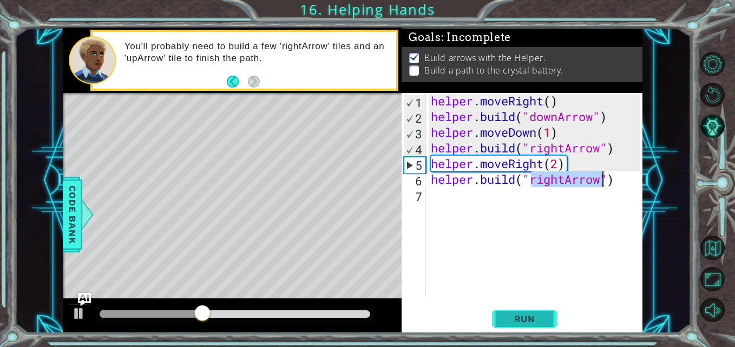
click at [526, 314] on span "Run" at bounding box center [524, 319] width 43 height 11
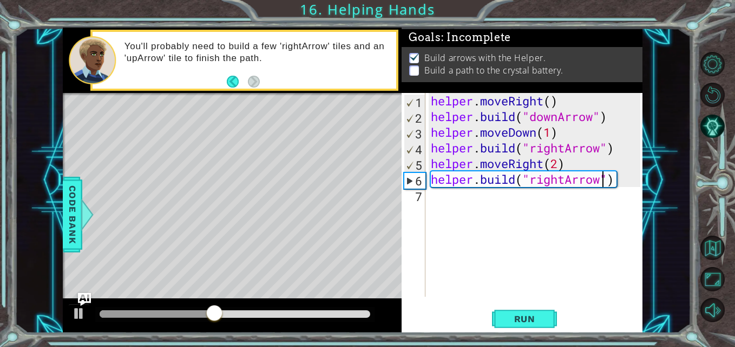
click at [562, 165] on div "helper . moveRight ( ) helper . build ( "downArrow" ) helper . moveDown ( 1 ) h…" at bounding box center [537, 210] width 216 height 235
type textarea "helper.moveRight(1)"
click at [527, 189] on div "helper . moveRight ( ) helper . build ( "downArrow" ) helper . moveDown ( 1 ) h…" at bounding box center [537, 210] width 216 height 235
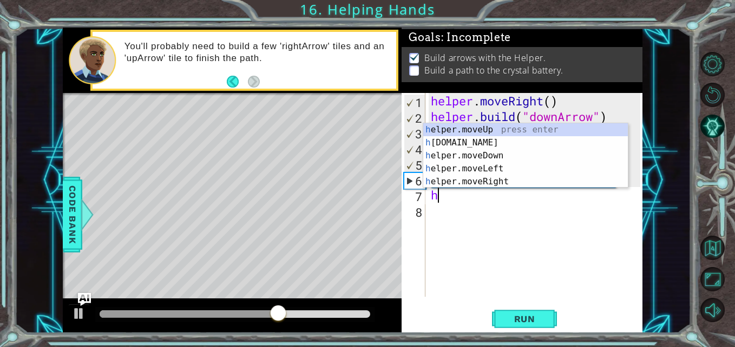
click at [506, 183] on div "h elper.moveUp press enter h [DOMAIN_NAME] press enter h elper.moveDown press e…" at bounding box center [525, 168] width 205 height 91
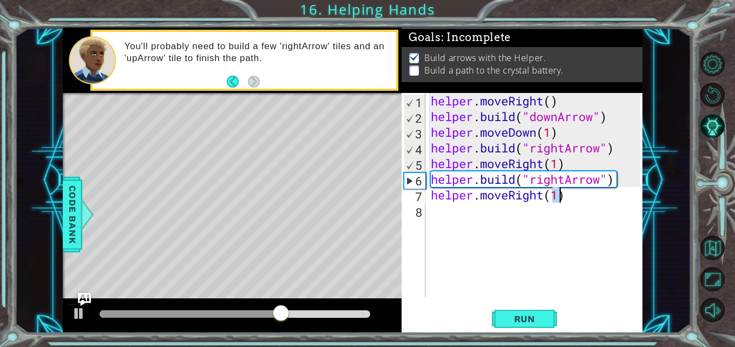
type textarea "helper.moveRight(1)"
click at [545, 209] on div "helper . moveRight ( ) helper . build ( "downArrow" ) helper . moveDown ( 1 ) h…" at bounding box center [537, 210] width 216 height 235
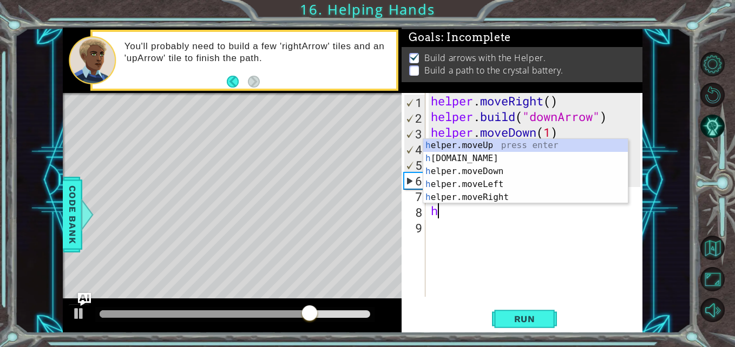
click at [515, 162] on div "h elper.moveUp press enter h [DOMAIN_NAME] press enter h elper.moveDown press e…" at bounding box center [525, 184] width 205 height 91
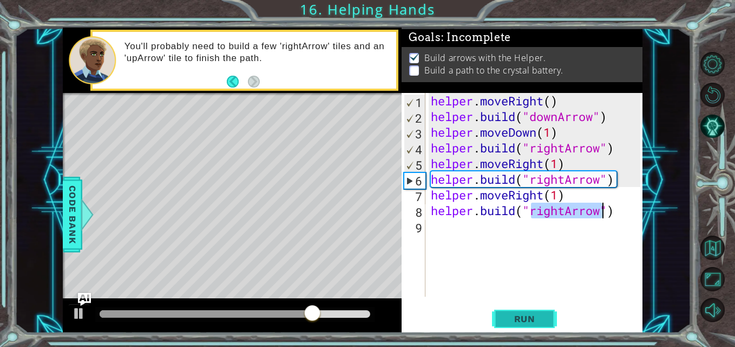
type textarea "[DOMAIN_NAME]("rightArrow")"
click at [526, 317] on span "Run" at bounding box center [524, 319] width 43 height 11
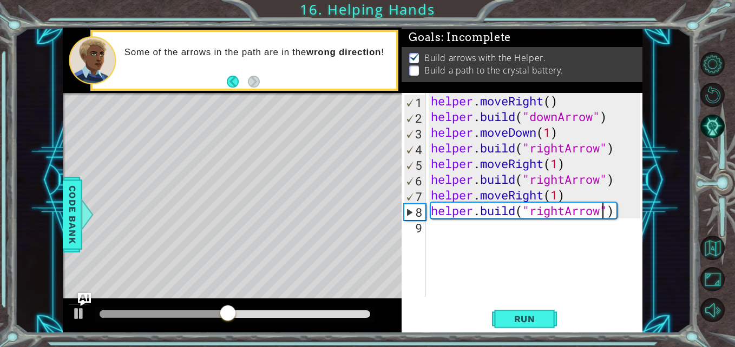
click at [577, 229] on div "helper . moveRight ( ) helper . build ( "downArrow" ) helper . moveDown ( 1 ) h…" at bounding box center [537, 210] width 216 height 235
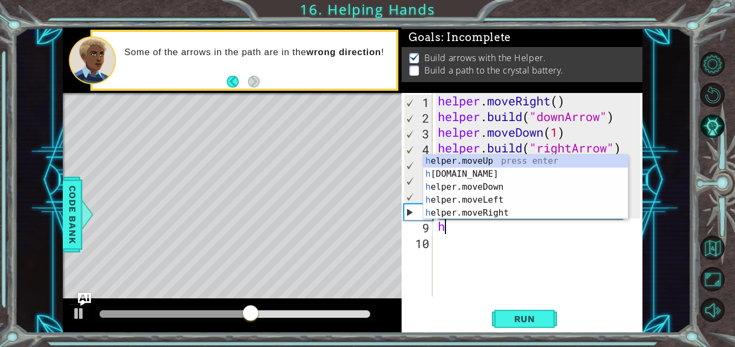
click at [518, 165] on div "h elper.moveUp press enter h [DOMAIN_NAME] press enter h elper.moveDown press e…" at bounding box center [525, 200] width 205 height 91
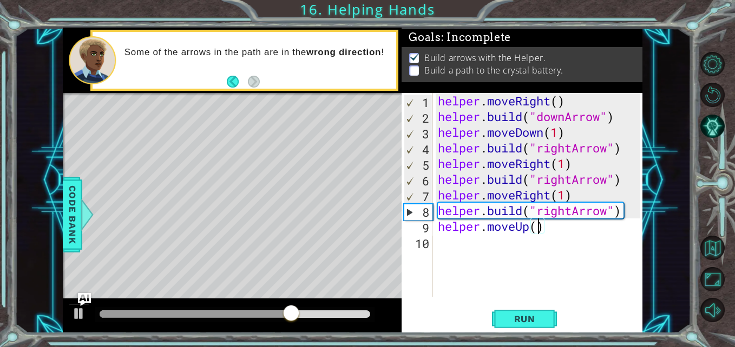
scroll to position [0, 5]
click at [535, 319] on span "Run" at bounding box center [524, 319] width 43 height 11
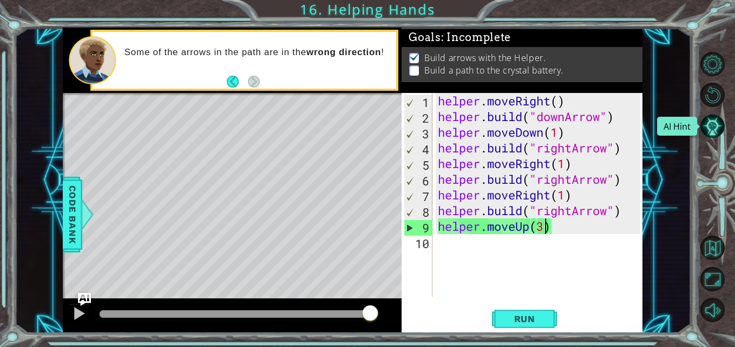
click at [630, 213] on div "helper . moveRight ( ) helper . build ( "downArrow" ) helper . moveDown ( 1 ) h…" at bounding box center [541, 210] width 210 height 235
type textarea "[DOMAIN_NAME]("rightArrow")"
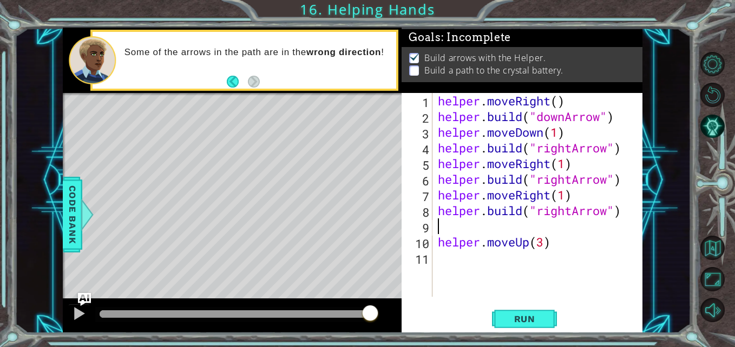
scroll to position [0, 0]
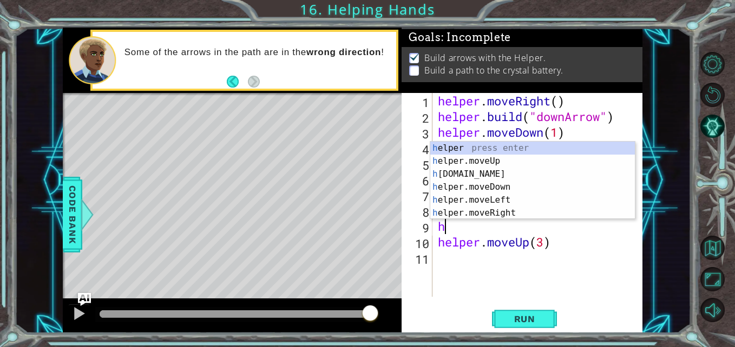
click at [517, 214] on div "h elper press enter h elper.moveUp press enter h [DOMAIN_NAME] press enter h el…" at bounding box center [532, 194] width 205 height 104
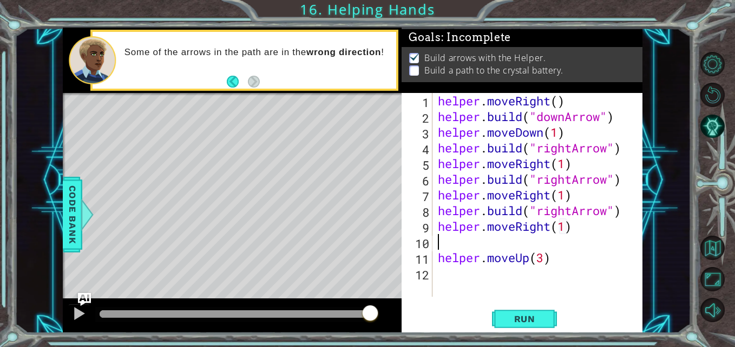
scroll to position [0, 6]
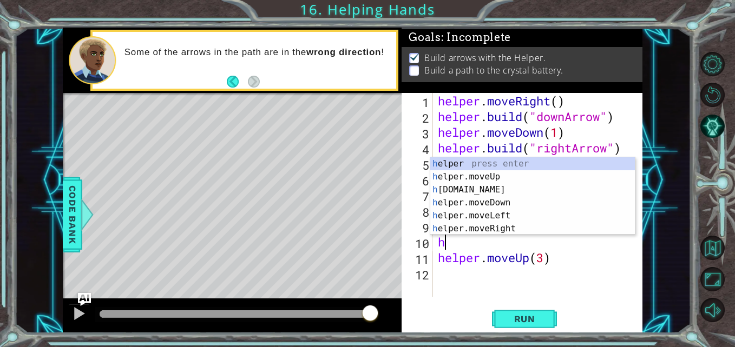
click at [512, 191] on div "h elper press enter h elper.moveUp press enter h [DOMAIN_NAME] press enter h el…" at bounding box center [532, 209] width 205 height 104
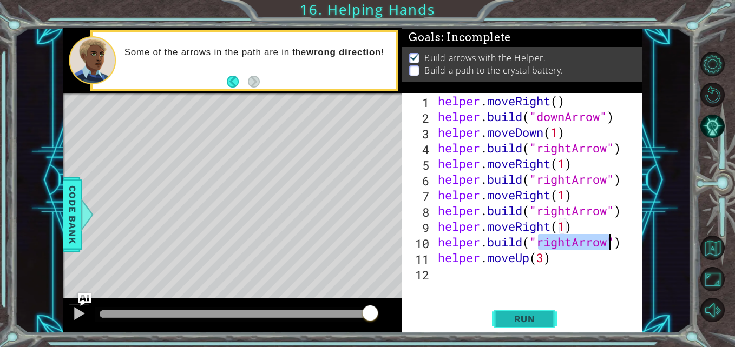
click at [530, 321] on span "Run" at bounding box center [524, 319] width 43 height 11
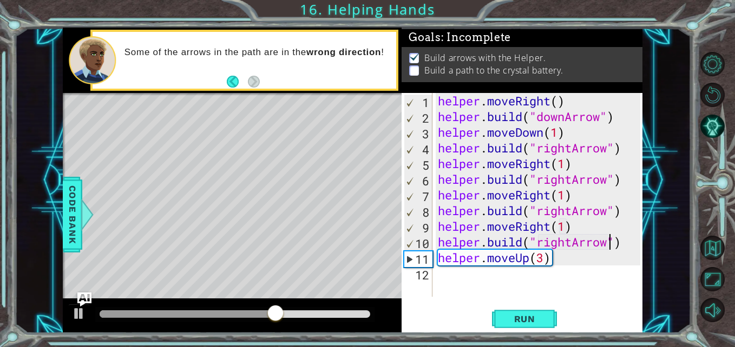
click at [88, 303] on img "Ask AI" at bounding box center [84, 300] width 14 height 14
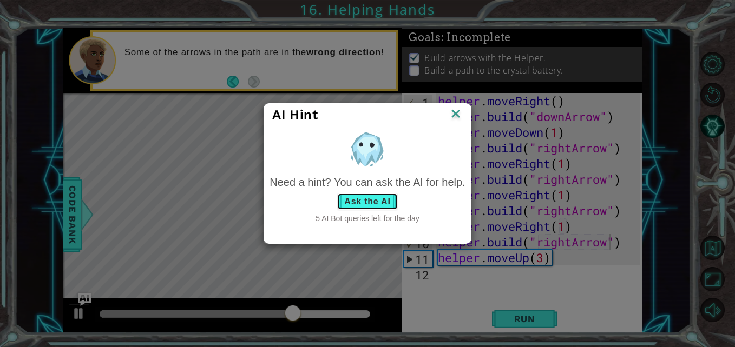
click at [376, 202] on button "Ask the AI" at bounding box center [367, 201] width 60 height 17
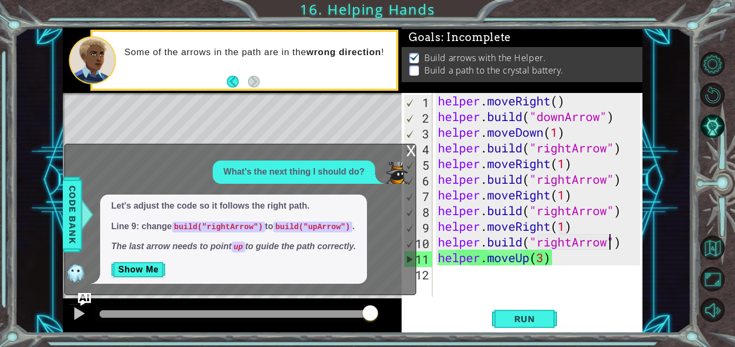
click at [550, 226] on div "helper . moveRight ( ) helper . build ( "downArrow" ) helper . moveDown ( 1 ) h…" at bounding box center [541, 210] width 210 height 235
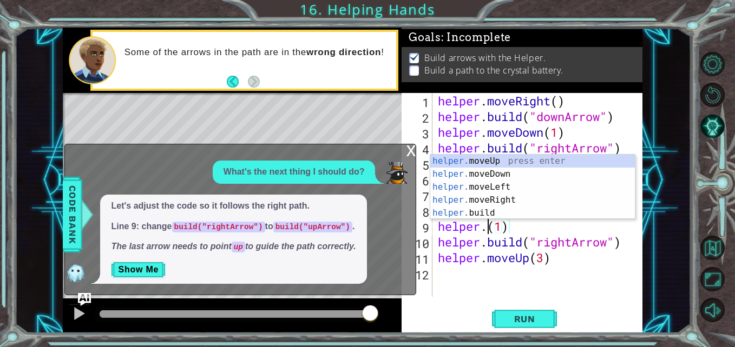
scroll to position [0, 3]
click at [498, 214] on div "helper. moveUp press enter helper. moveDown press enter helper. moveLeft press …" at bounding box center [532, 200] width 205 height 91
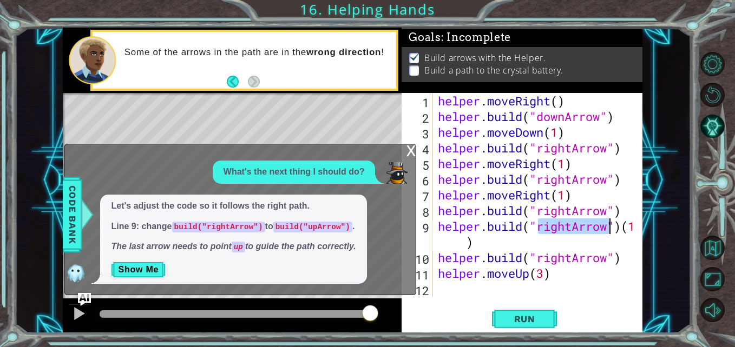
click at [566, 239] on div "helper . moveRight ( ) helper . build ( "downArrow" ) helper . moveDown ( 1 ) h…" at bounding box center [541, 210] width 210 height 235
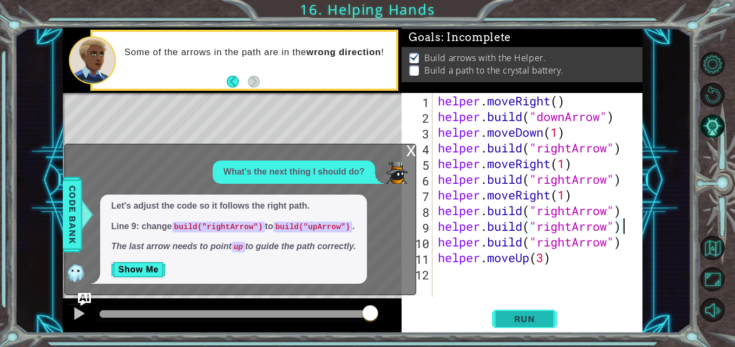
click at [520, 320] on span "Run" at bounding box center [524, 319] width 43 height 11
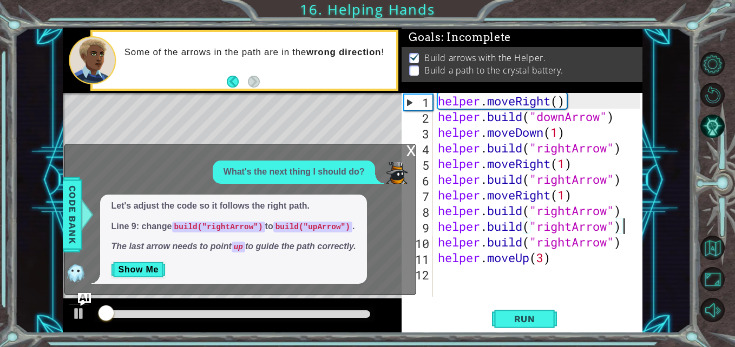
click at [411, 148] on div "x" at bounding box center [411, 149] width 10 height 11
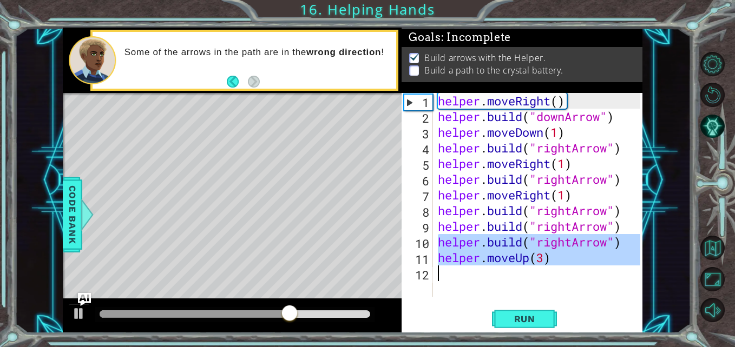
drag, startPoint x: 440, startPoint y: 241, endPoint x: 602, endPoint y: 267, distance: 164.3
click at [602, 267] on div "helper . moveRight ( ) helper . build ( "downArrow" ) helper . moveDown ( 1 ) h…" at bounding box center [541, 210] width 210 height 235
type textarea "helper.moveUp(3)"
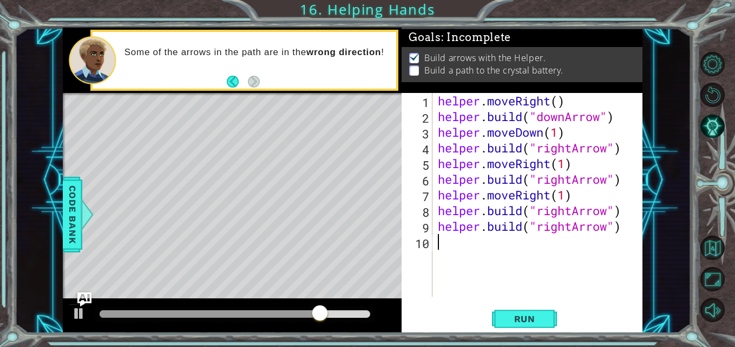
click at [87, 295] on img "Ask AI" at bounding box center [84, 300] width 14 height 14
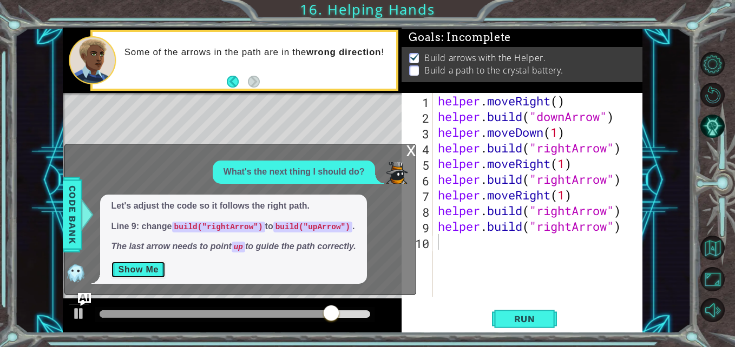
click at [153, 265] on button "Show Me" at bounding box center [138, 269] width 55 height 17
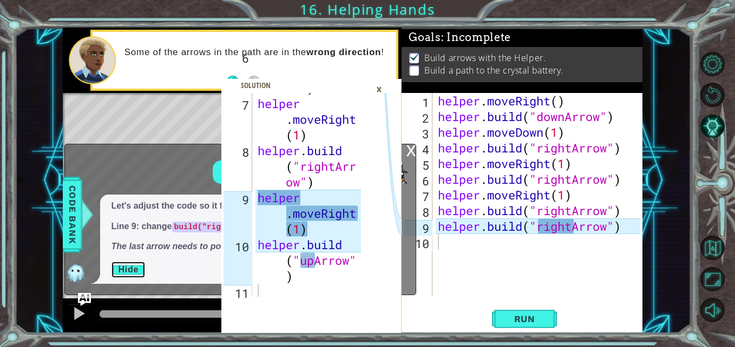
scroll to position [282, 0]
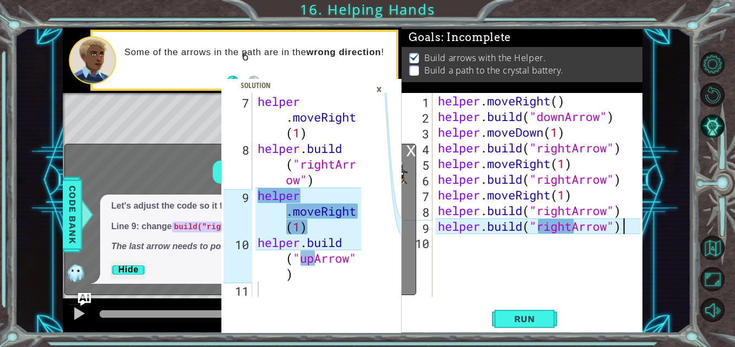
click at [626, 228] on div "helper . moveRight ( ) helper . build ( "downArrow" ) helper . moveDown ( 1 ) h…" at bounding box center [541, 210] width 210 height 235
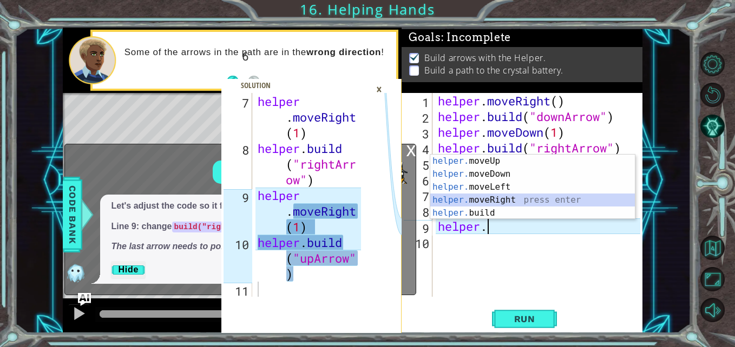
click at [535, 197] on div "helper. moveUp press enter helper. moveDown press enter helper. moveLeft press …" at bounding box center [532, 200] width 205 height 91
type textarea "helper.moveRight(1)"
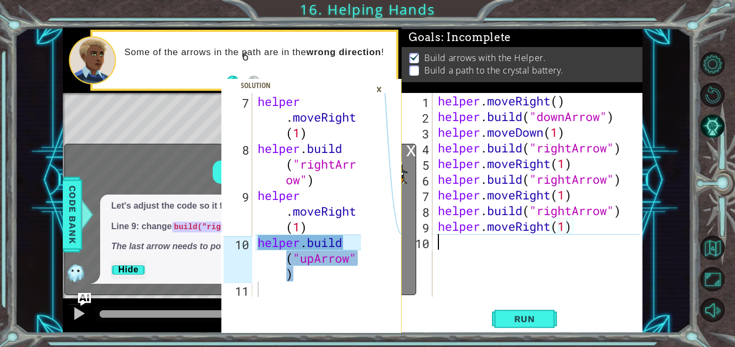
click at [520, 253] on div "helper . moveRight ( ) helper . build ( "downArrow" ) helper . moveDown ( 1 ) h…" at bounding box center [541, 210] width 210 height 235
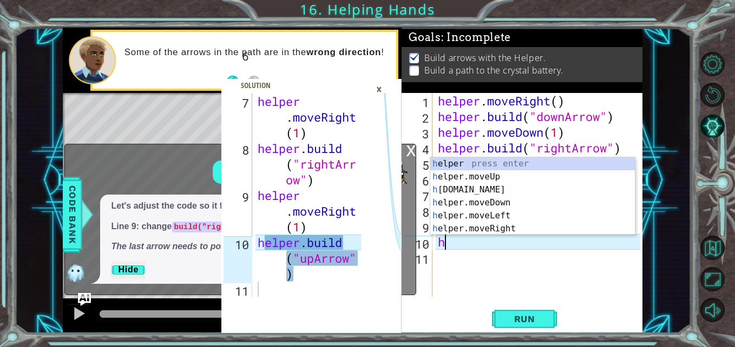
click at [502, 193] on div "h elper press enter h elper.moveUp press enter h [DOMAIN_NAME] press enter h el…" at bounding box center [532, 209] width 205 height 104
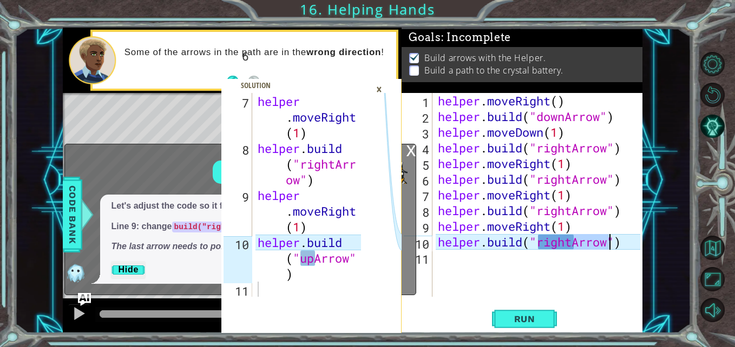
click at [542, 244] on div "helper . moveRight ( ) helper . build ( "downArrow" ) helper . moveDown ( 1 ) h…" at bounding box center [541, 210] width 210 height 235
click at [529, 239] on div "helper . moveRight ( ) helper . build ( "downArrow" ) helper . moveDown ( 1 ) h…" at bounding box center [541, 210] width 210 height 235
click at [534, 246] on div "helper . moveRight ( ) helper . build ( "downArrow" ) helper . moveDown ( 1 ) h…" at bounding box center [541, 210] width 210 height 235
click at [584, 245] on div "helper . moveRight ( ) helper . build ( "downArrow" ) helper . moveDown ( 1 ) h…" at bounding box center [541, 210] width 210 height 235
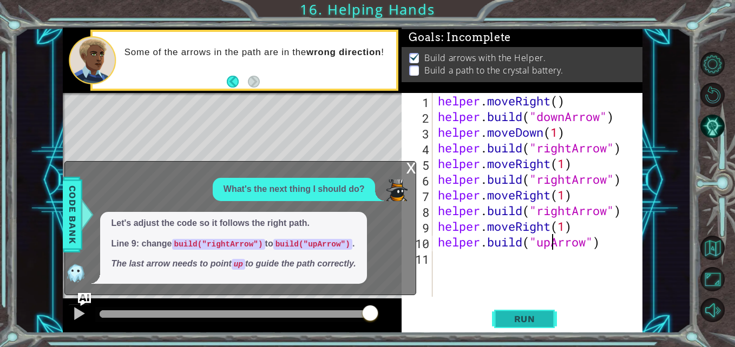
type textarea "[DOMAIN_NAME]("upArrow")"
click at [535, 320] on span "Run" at bounding box center [524, 319] width 43 height 11
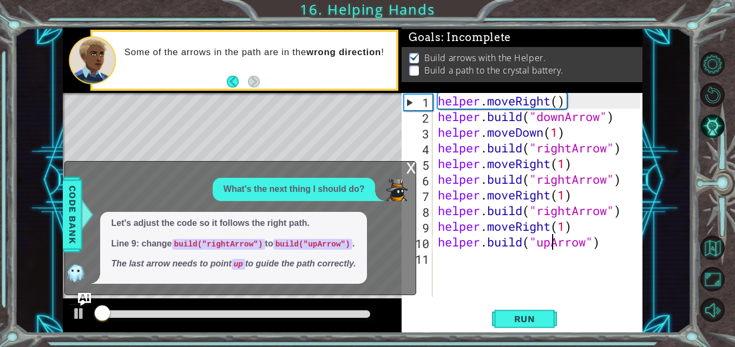
click at [413, 168] on div "x" at bounding box center [411, 167] width 10 height 11
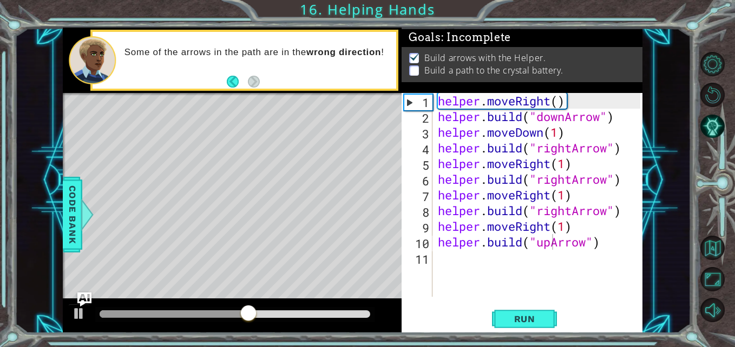
click at [84, 294] on img "Ask AI" at bounding box center [84, 300] width 14 height 14
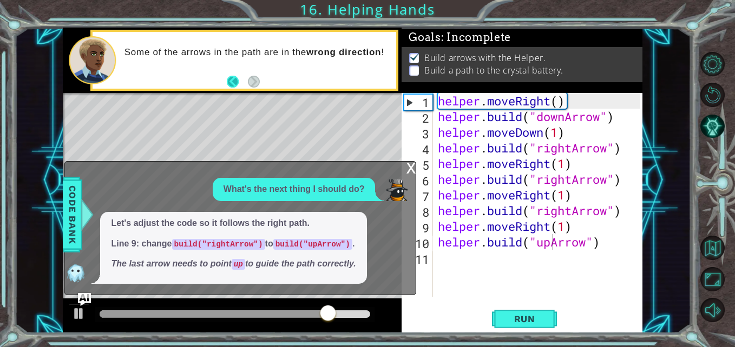
click at [229, 80] on button "Back" at bounding box center [237, 82] width 21 height 12
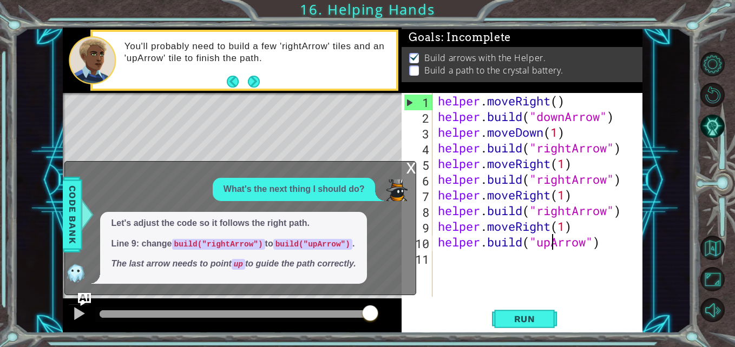
click at [410, 170] on div "x" at bounding box center [411, 167] width 10 height 11
